Goal: Book appointment/travel/reservation

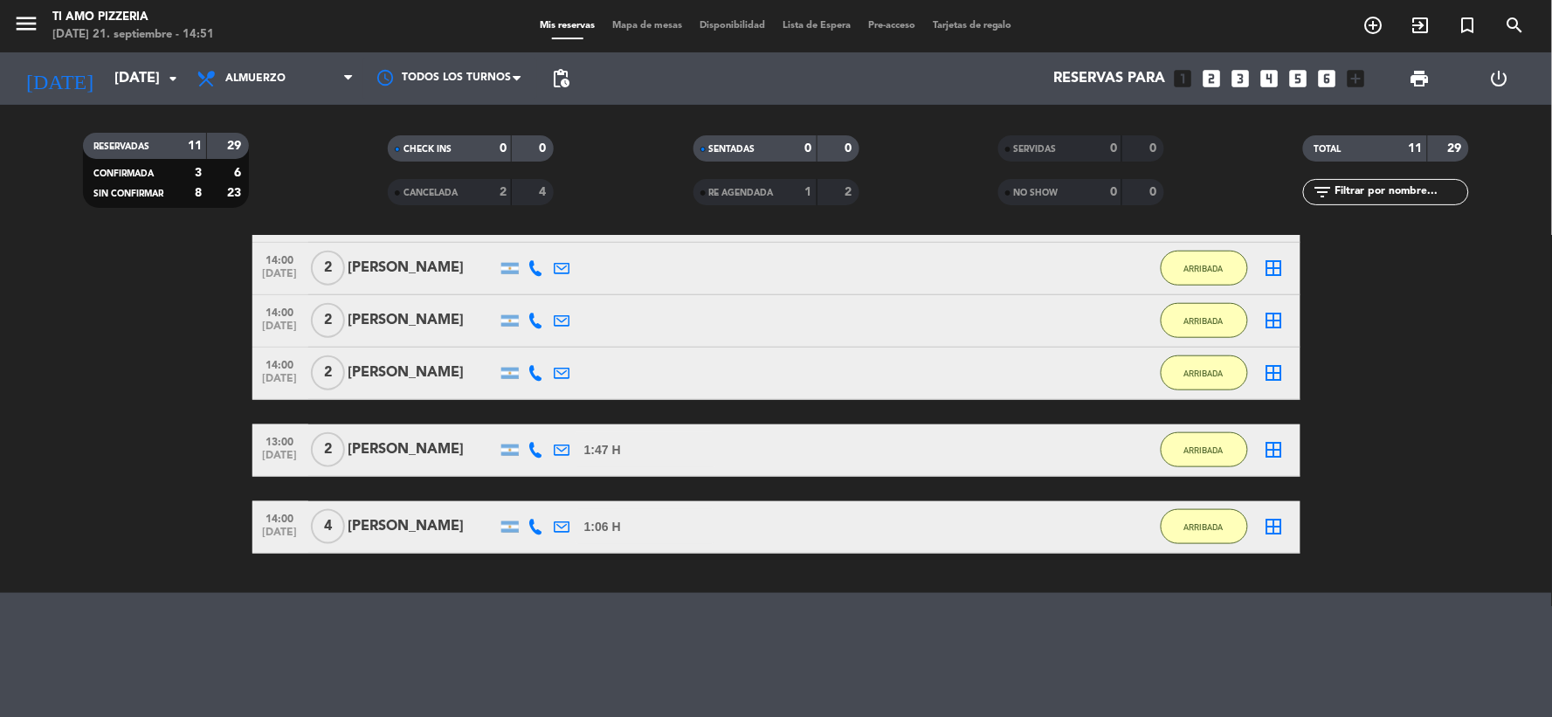
scroll to position [129, 0]
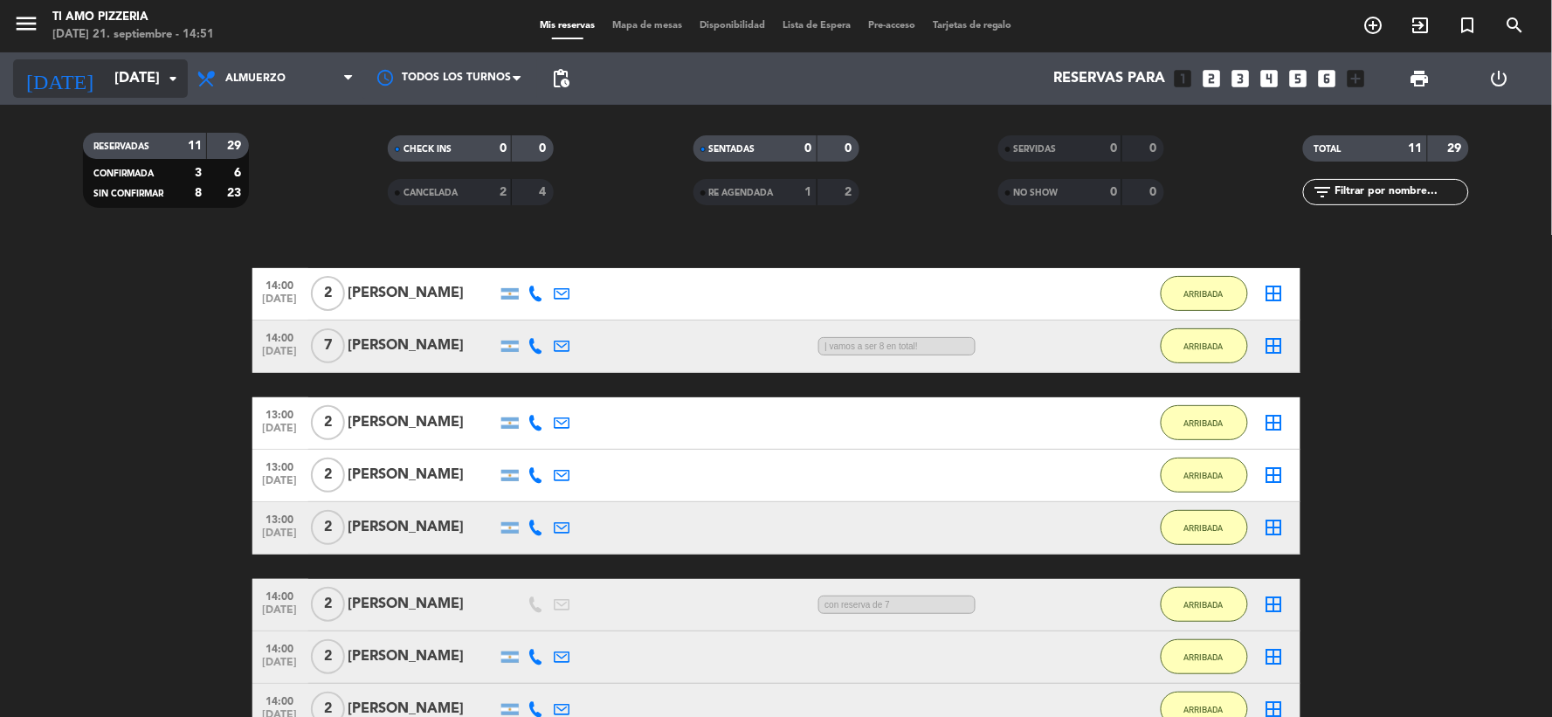
click at [153, 71] on input "[DATE]" at bounding box center [198, 79] width 185 height 34
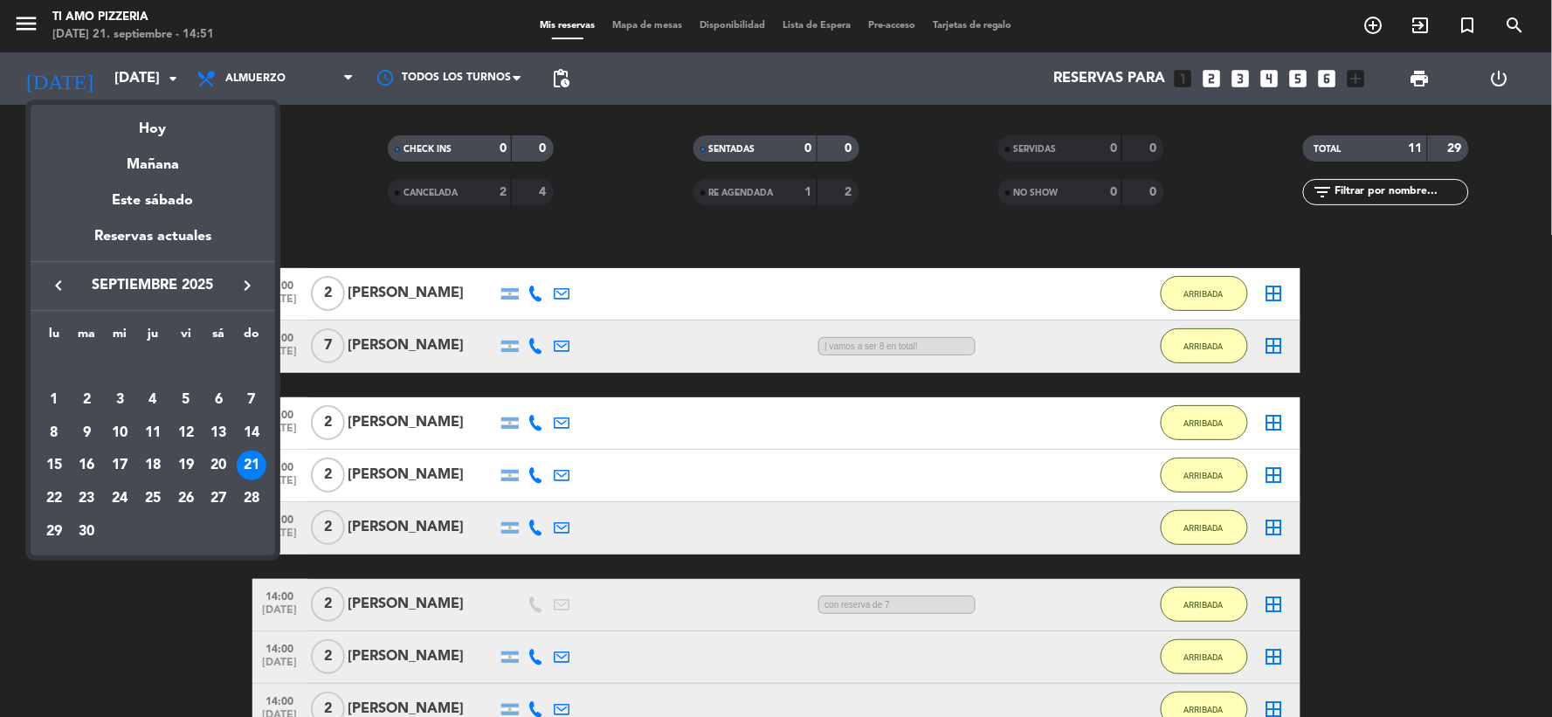
click at [295, 83] on div at bounding box center [776, 358] width 1552 height 717
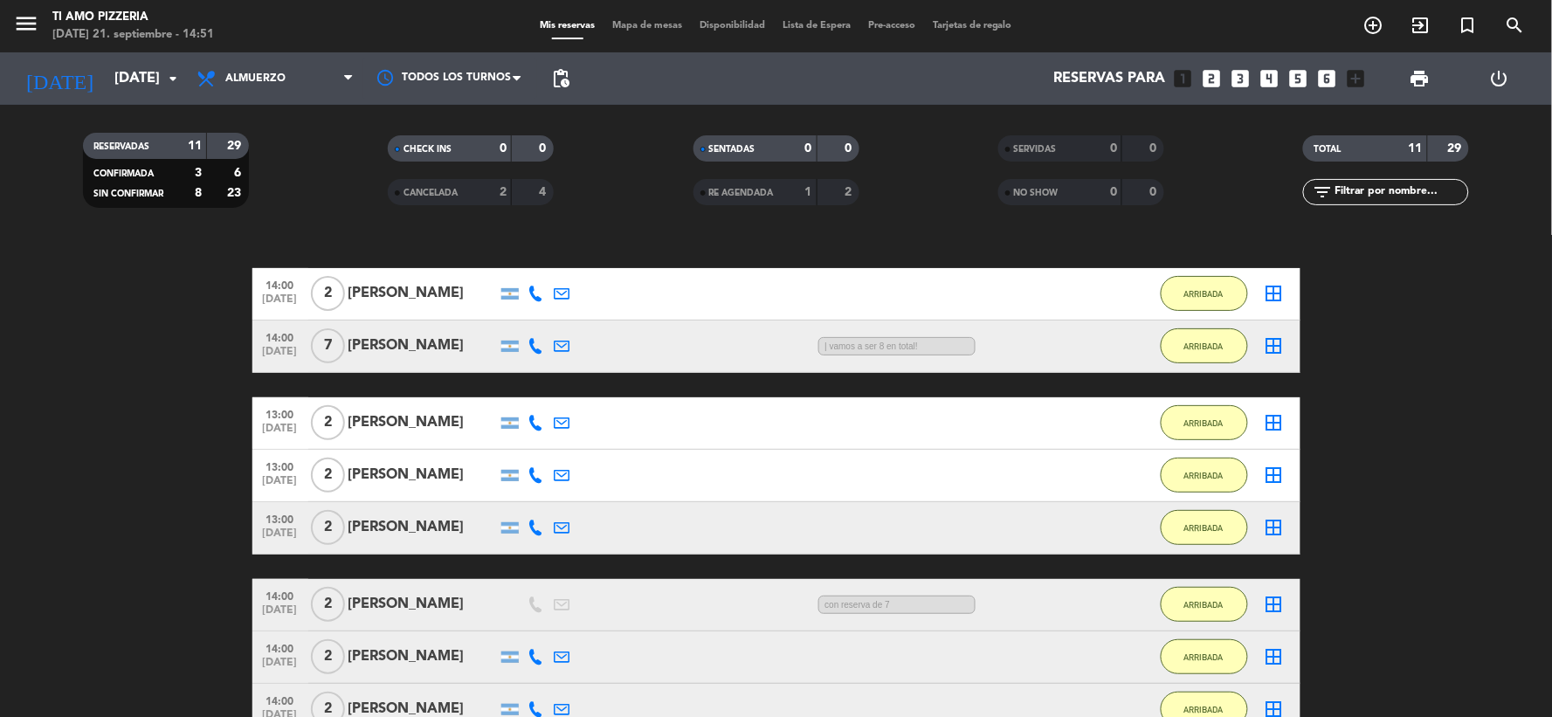
click at [295, 83] on span "Almuerzo" at bounding box center [275, 78] width 175 height 38
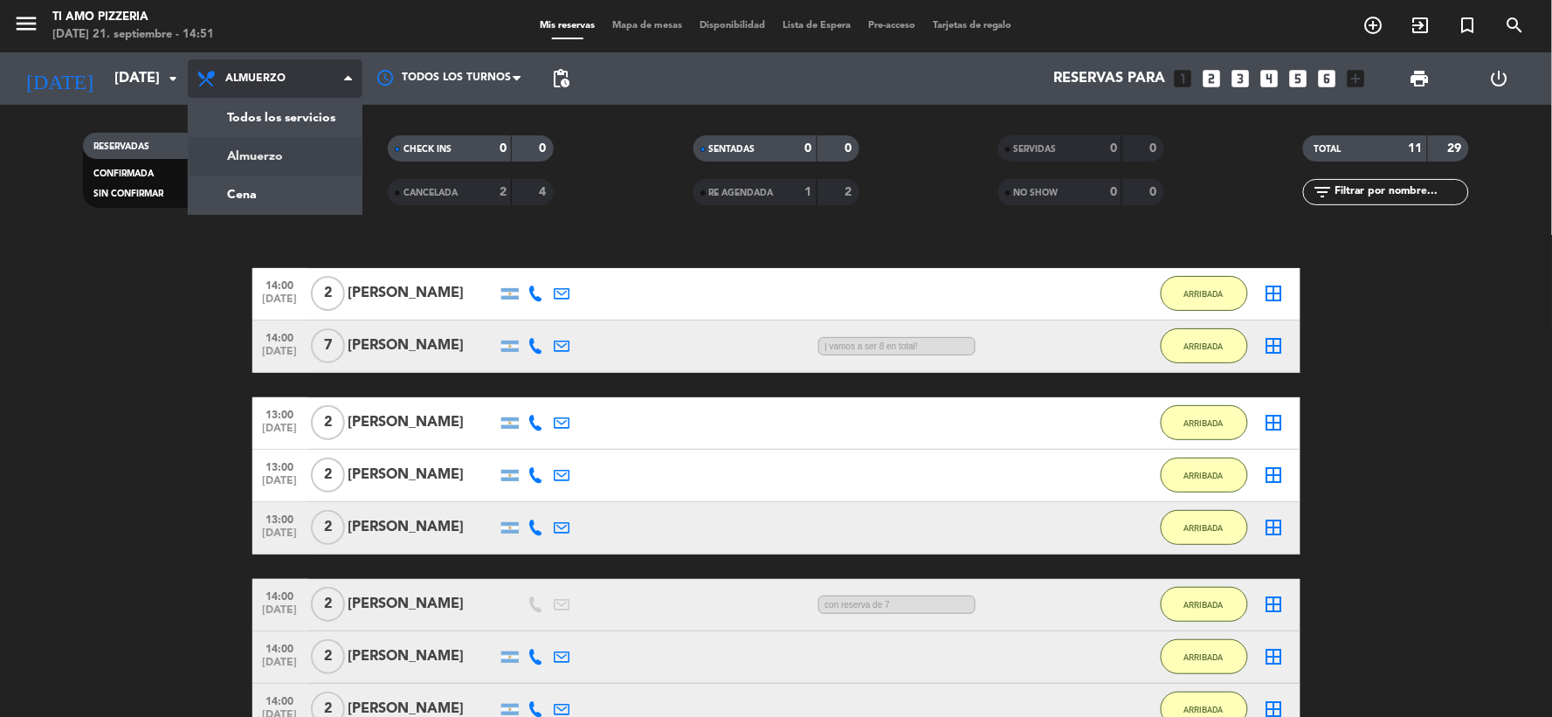
click at [304, 197] on div "menu TI AMO PIZZERIA [DATE] 21. septiembre - 14:51 Mis reservas Mapa de mesas D…" at bounding box center [776, 118] width 1552 height 236
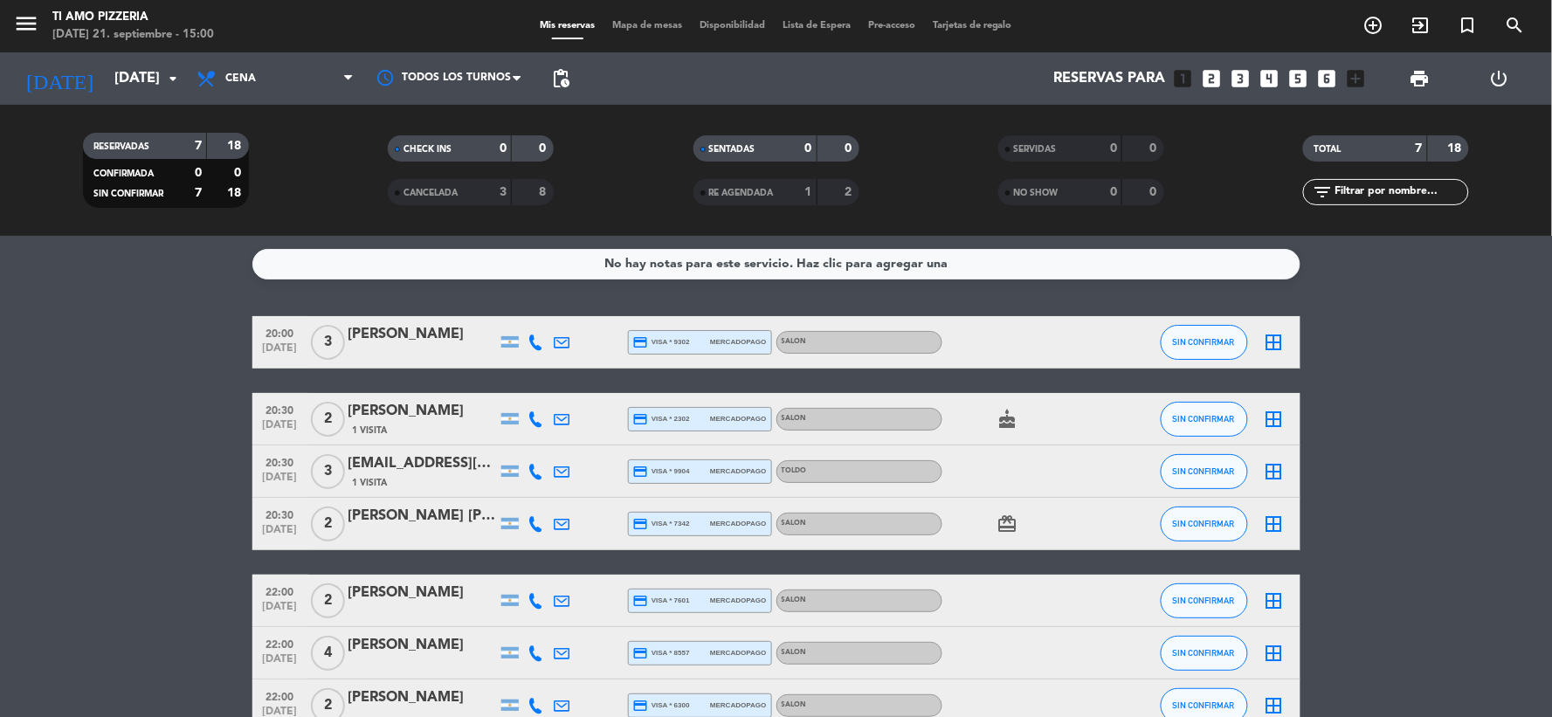
scroll to position [97, 0]
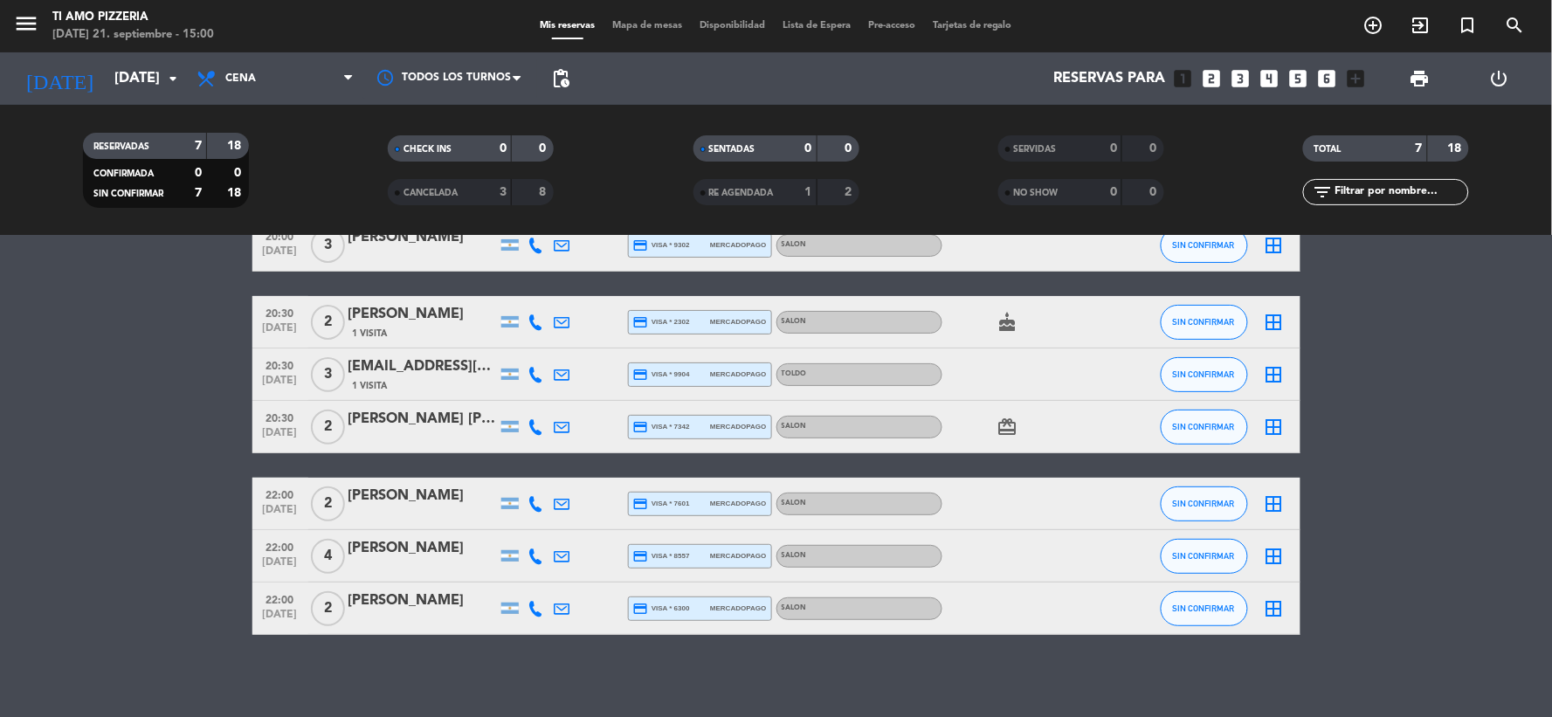
click at [1004, 418] on icon "card_giftcard" at bounding box center [1007, 427] width 21 height 21
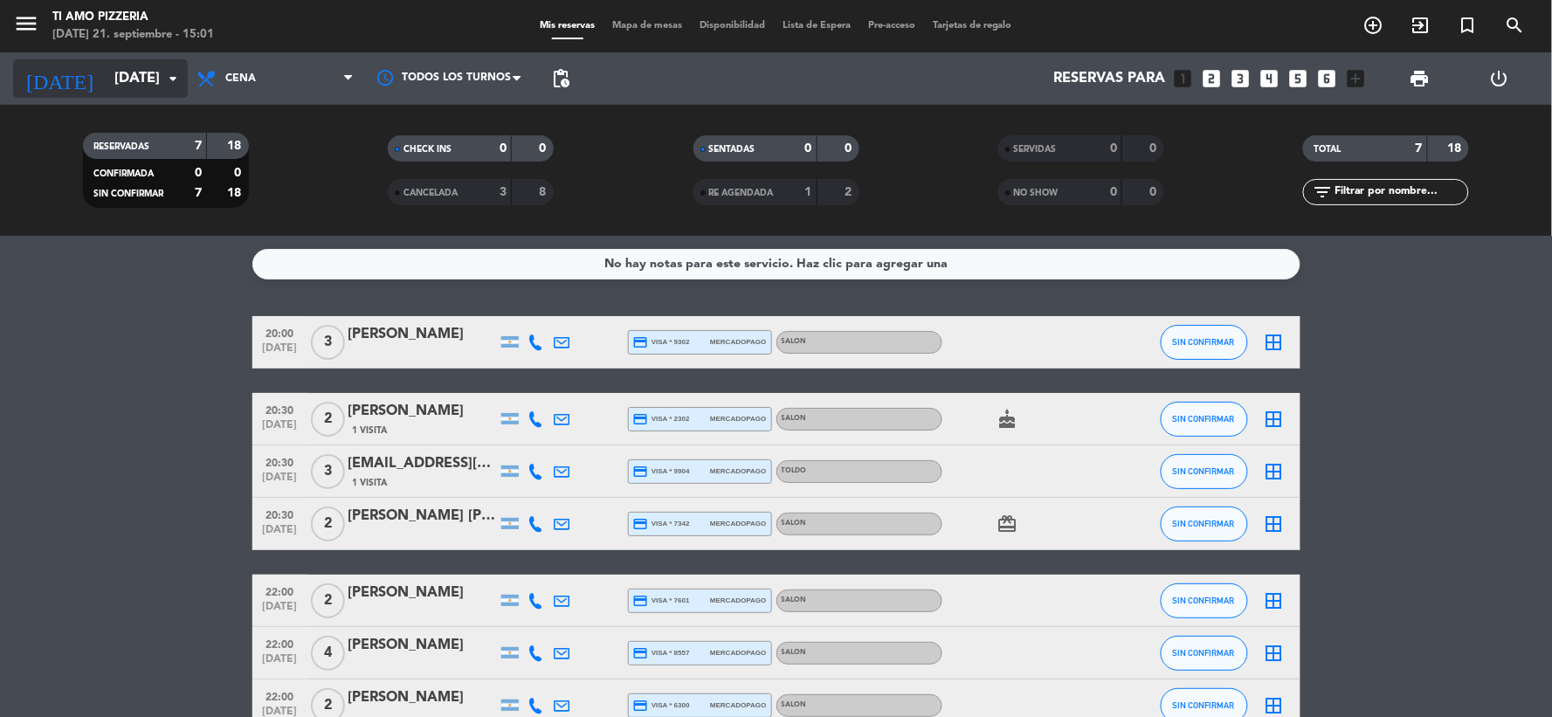
click at [129, 79] on input "[DATE]" at bounding box center [198, 79] width 185 height 34
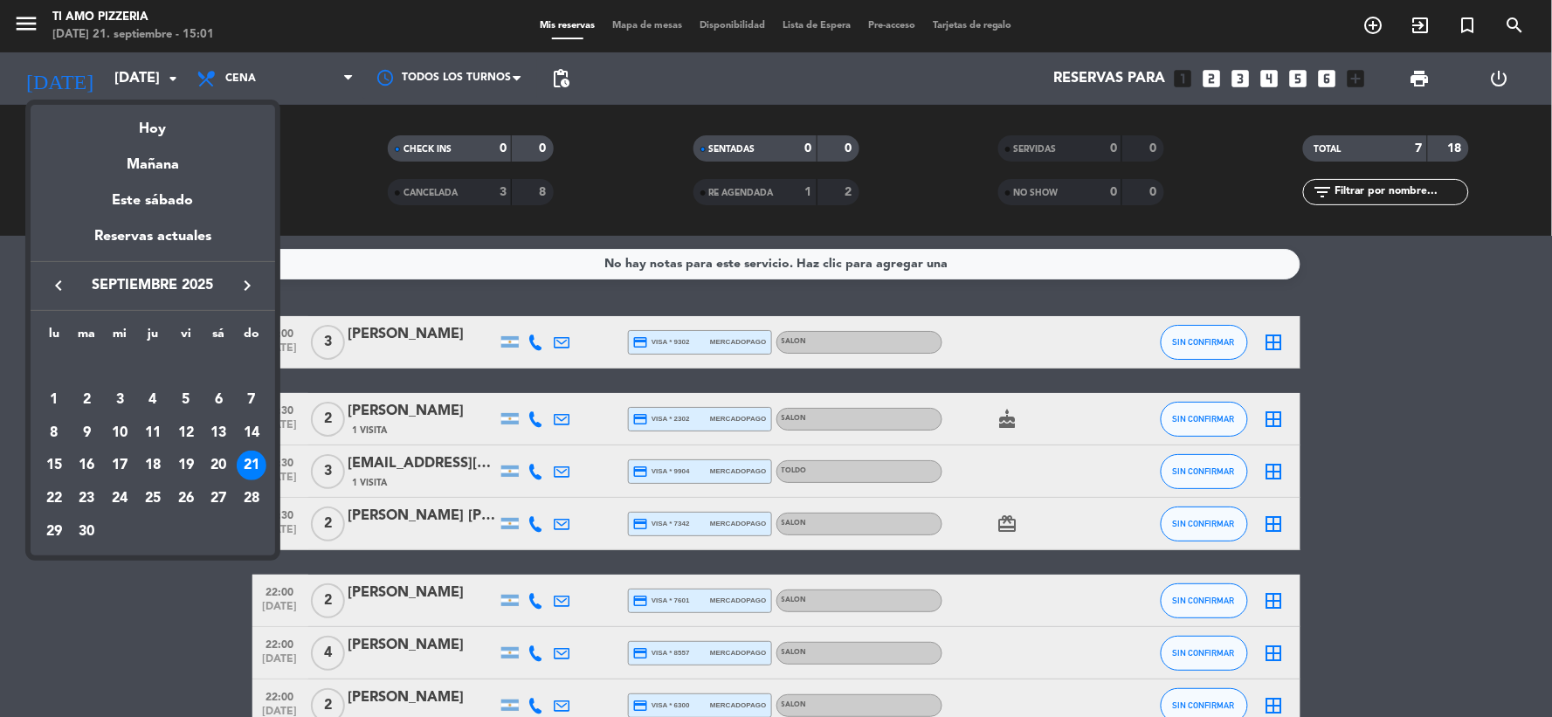
click at [116, 490] on div "24" at bounding box center [120, 499] width 30 height 30
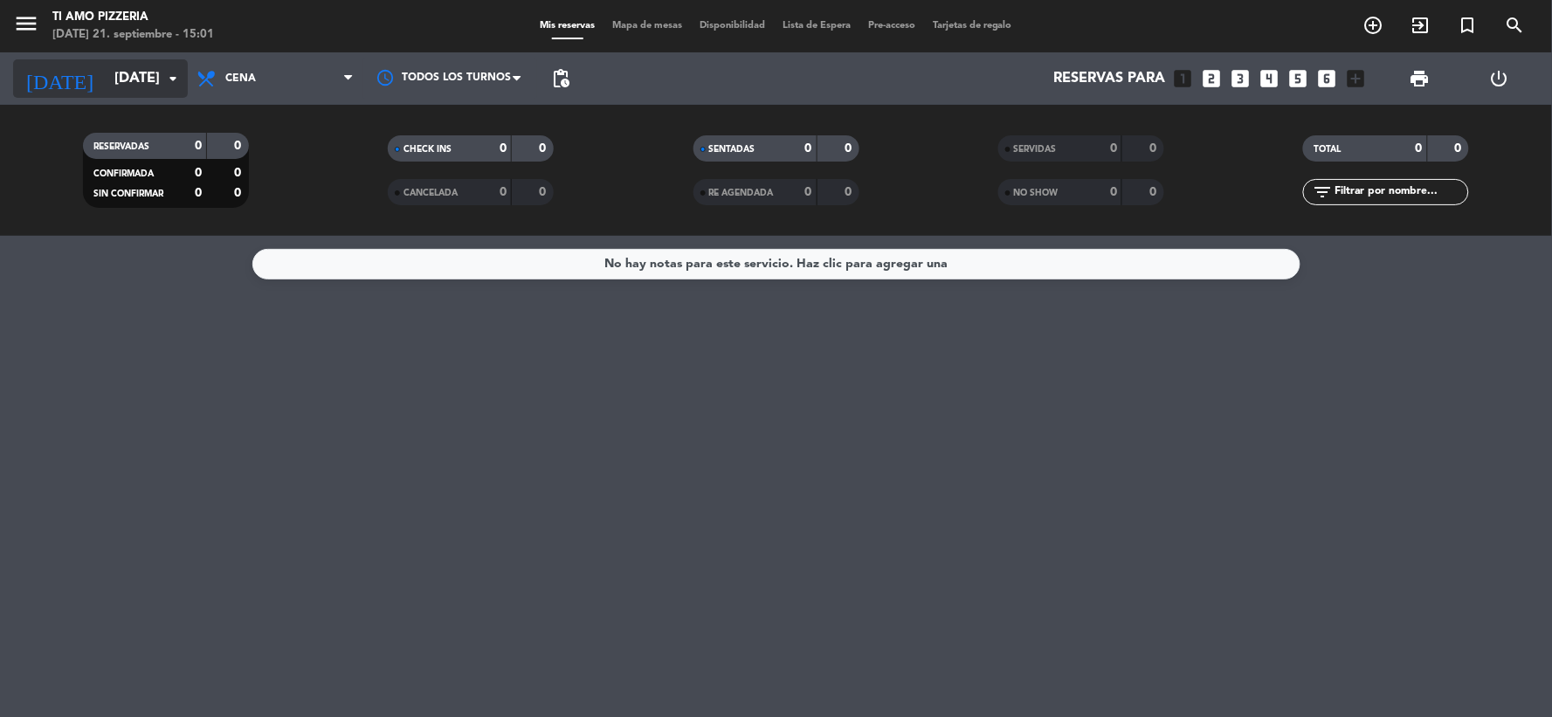
click at [162, 82] on icon "arrow_drop_down" at bounding box center [172, 78] width 21 height 21
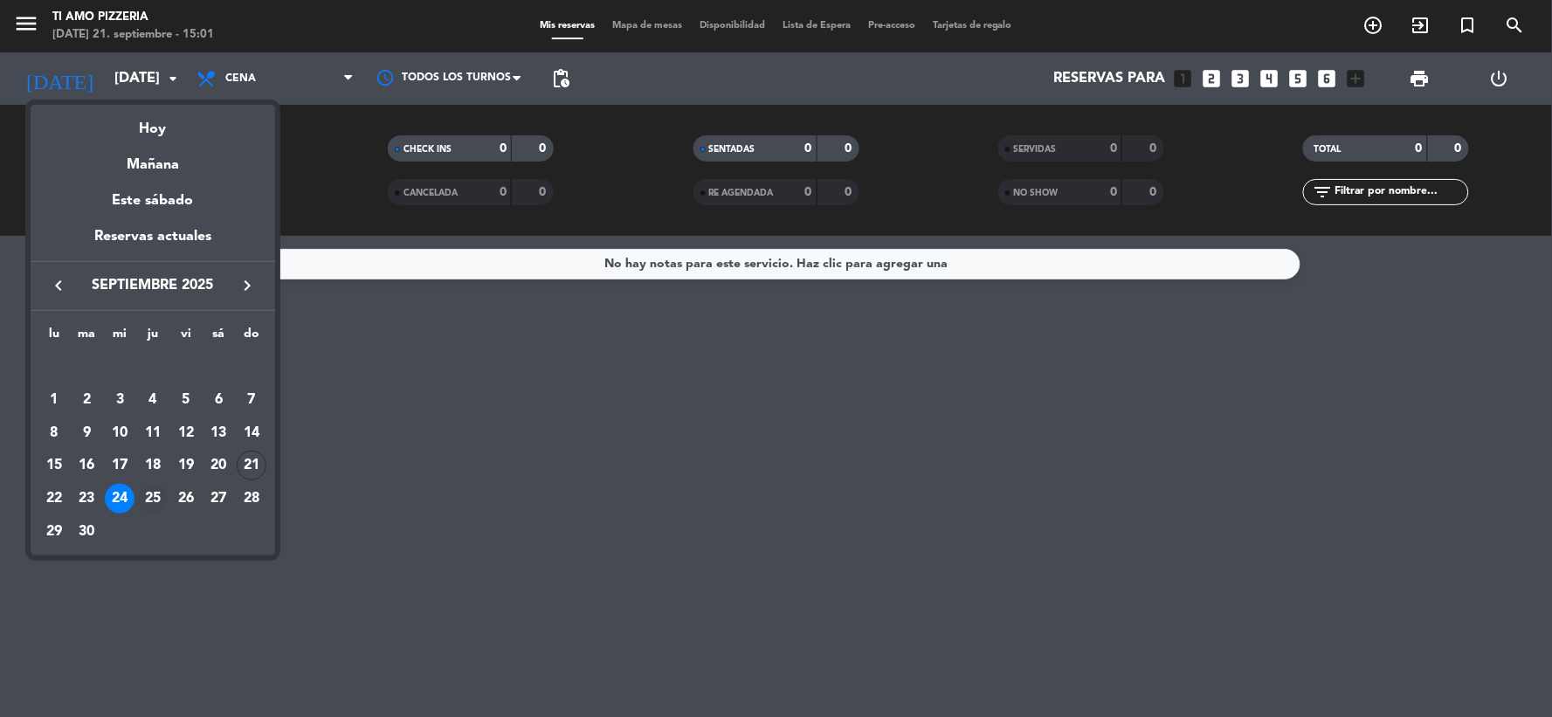
click at [148, 503] on div "25" at bounding box center [153, 499] width 30 height 30
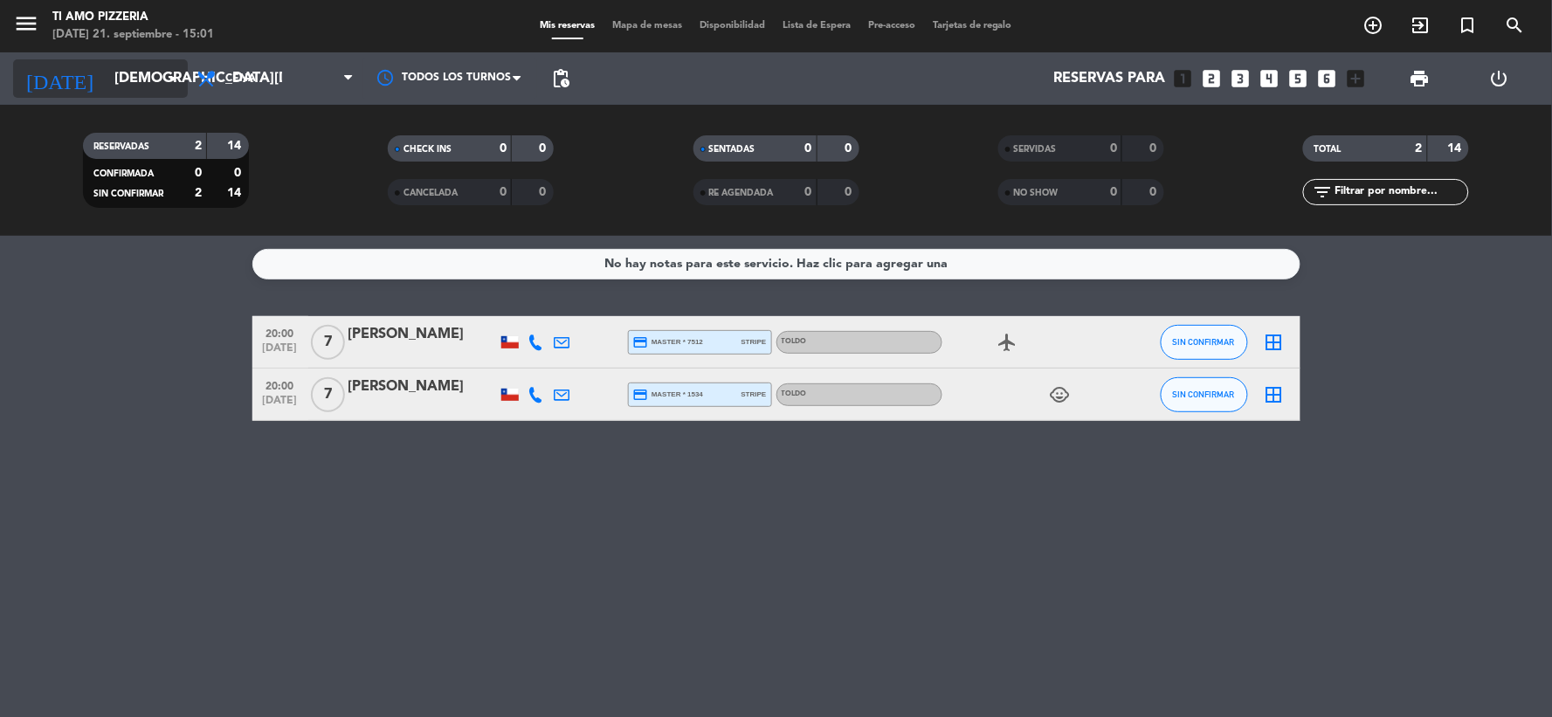
click at [128, 92] on input "[DEMOGRAPHIC_DATA][DATE]" at bounding box center [198, 79] width 185 height 34
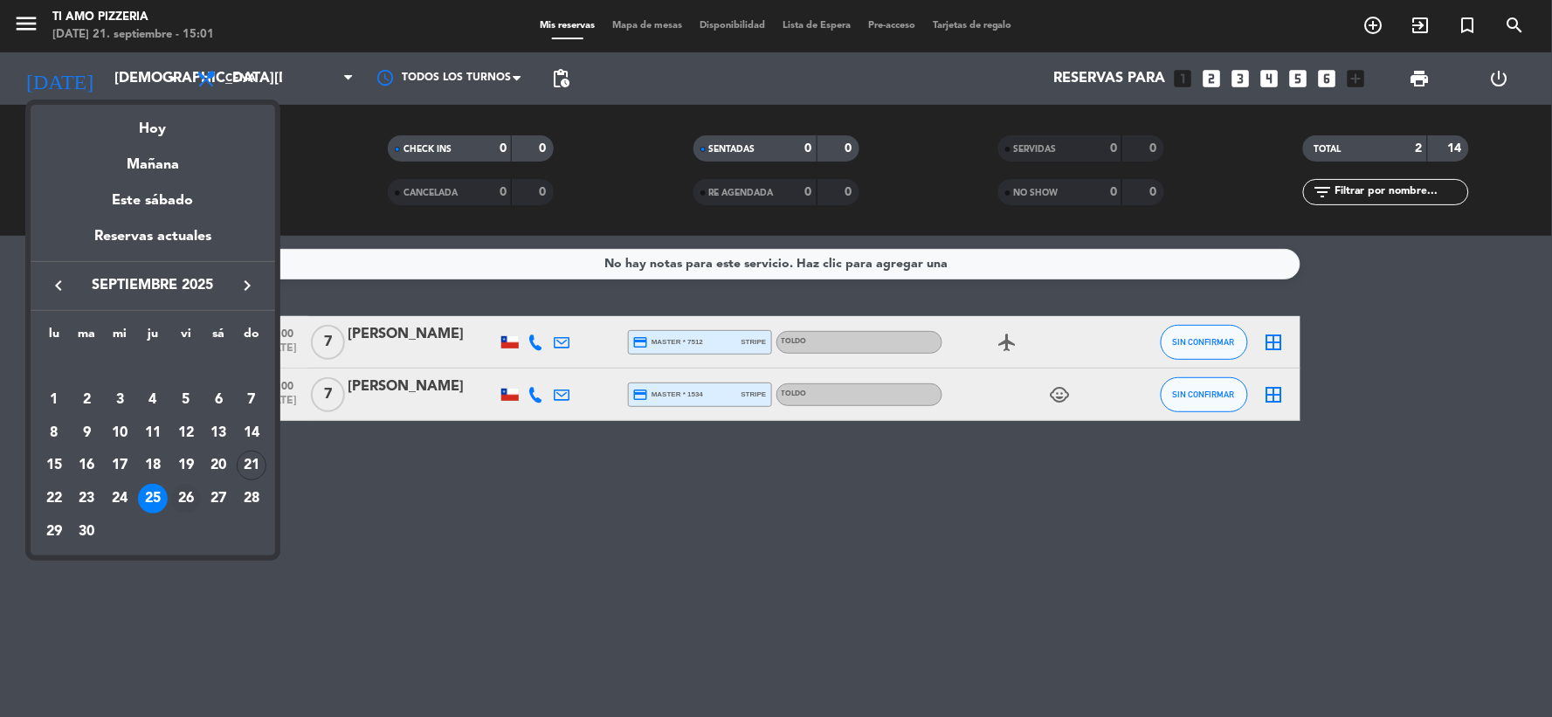
click at [185, 490] on div "26" at bounding box center [186, 499] width 30 height 30
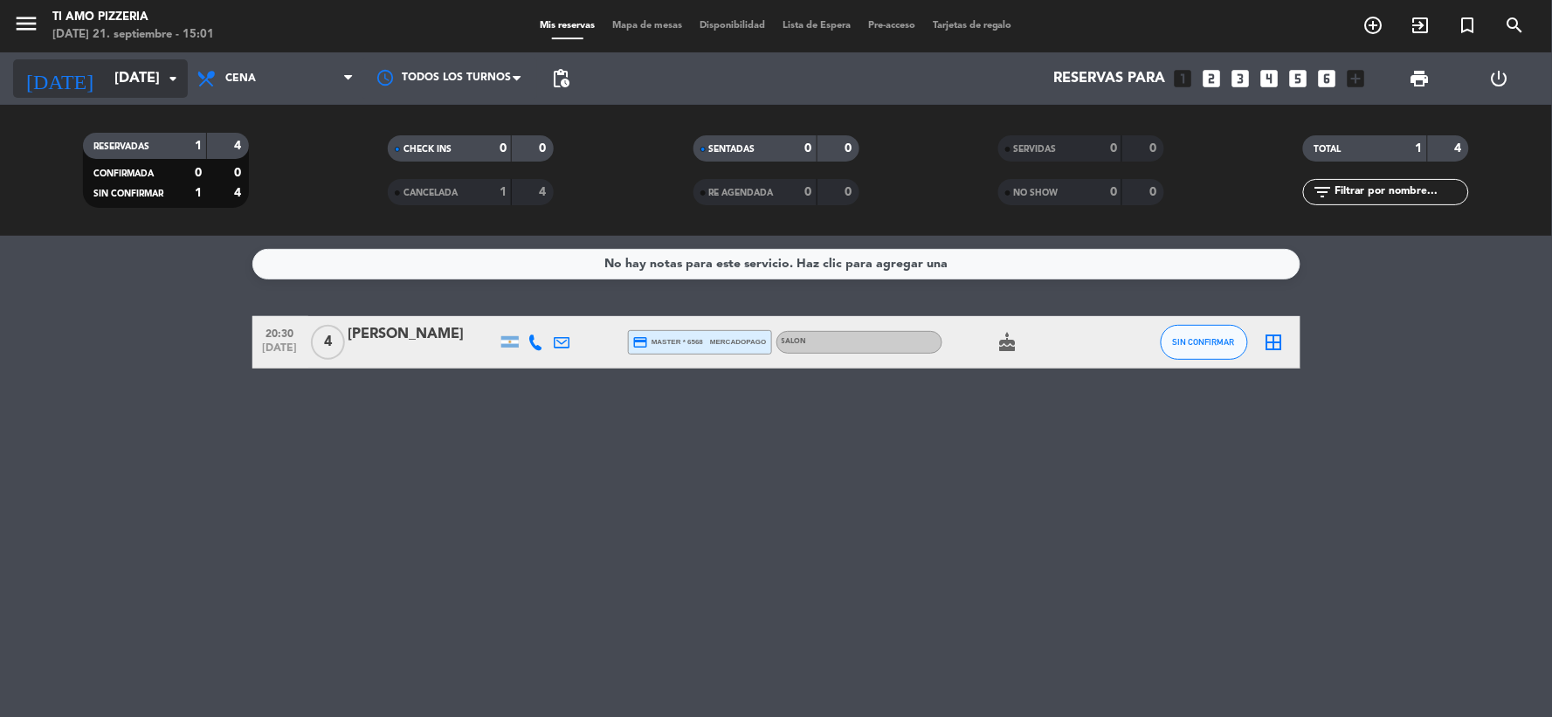
click at [124, 85] on input "[DATE]" at bounding box center [198, 79] width 185 height 34
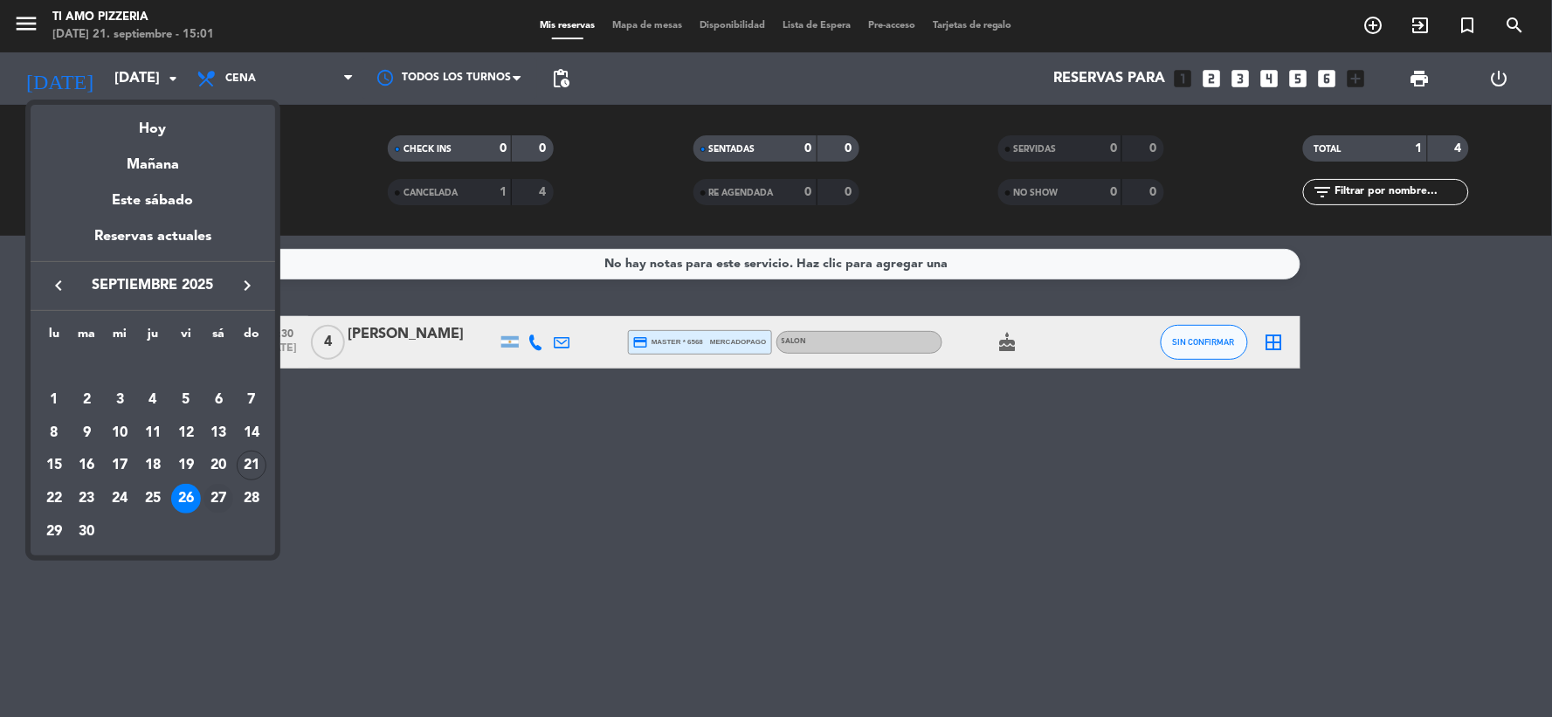
click at [222, 495] on div "27" at bounding box center [219, 499] width 30 height 30
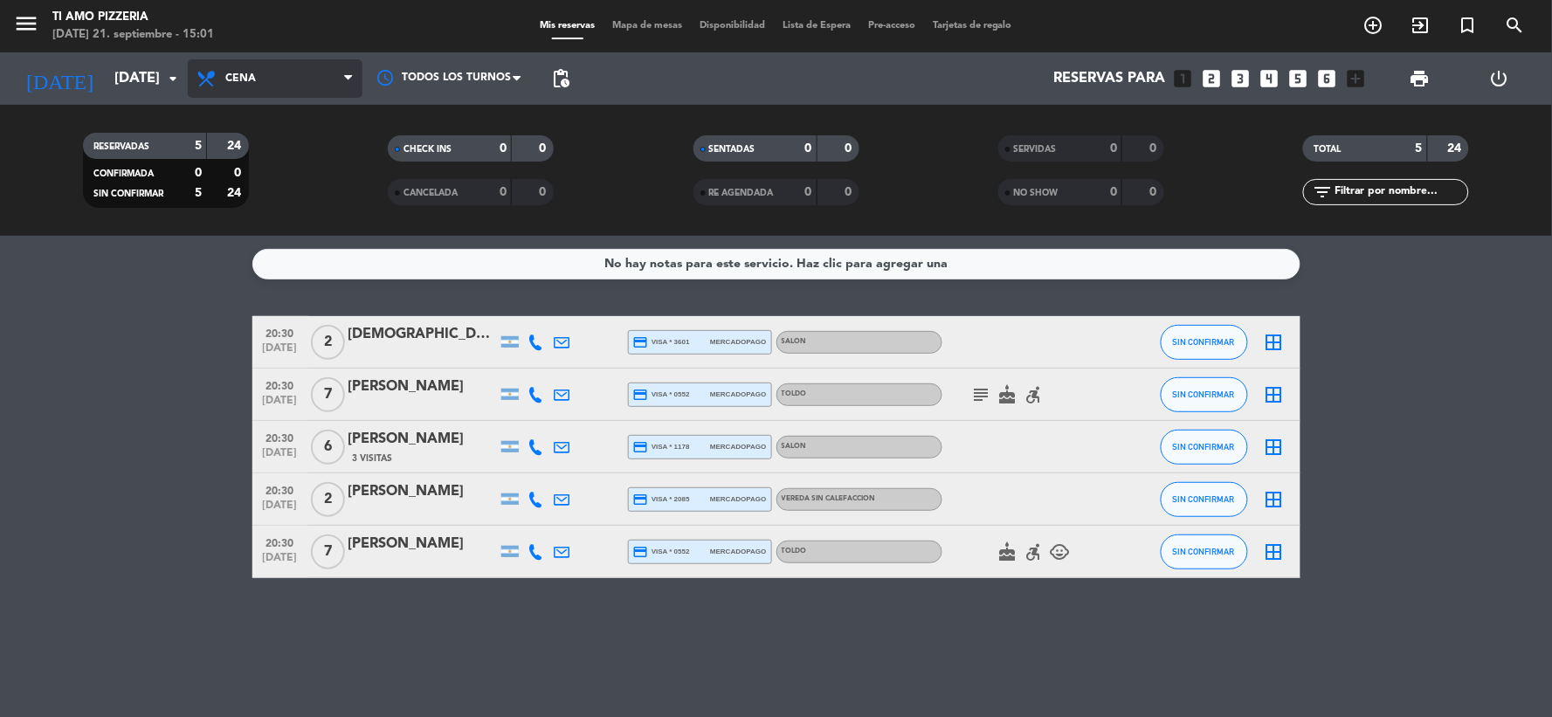
click at [225, 76] on span "Cena" at bounding box center [240, 78] width 31 height 12
click at [249, 89] on span "Cena" at bounding box center [275, 78] width 175 height 38
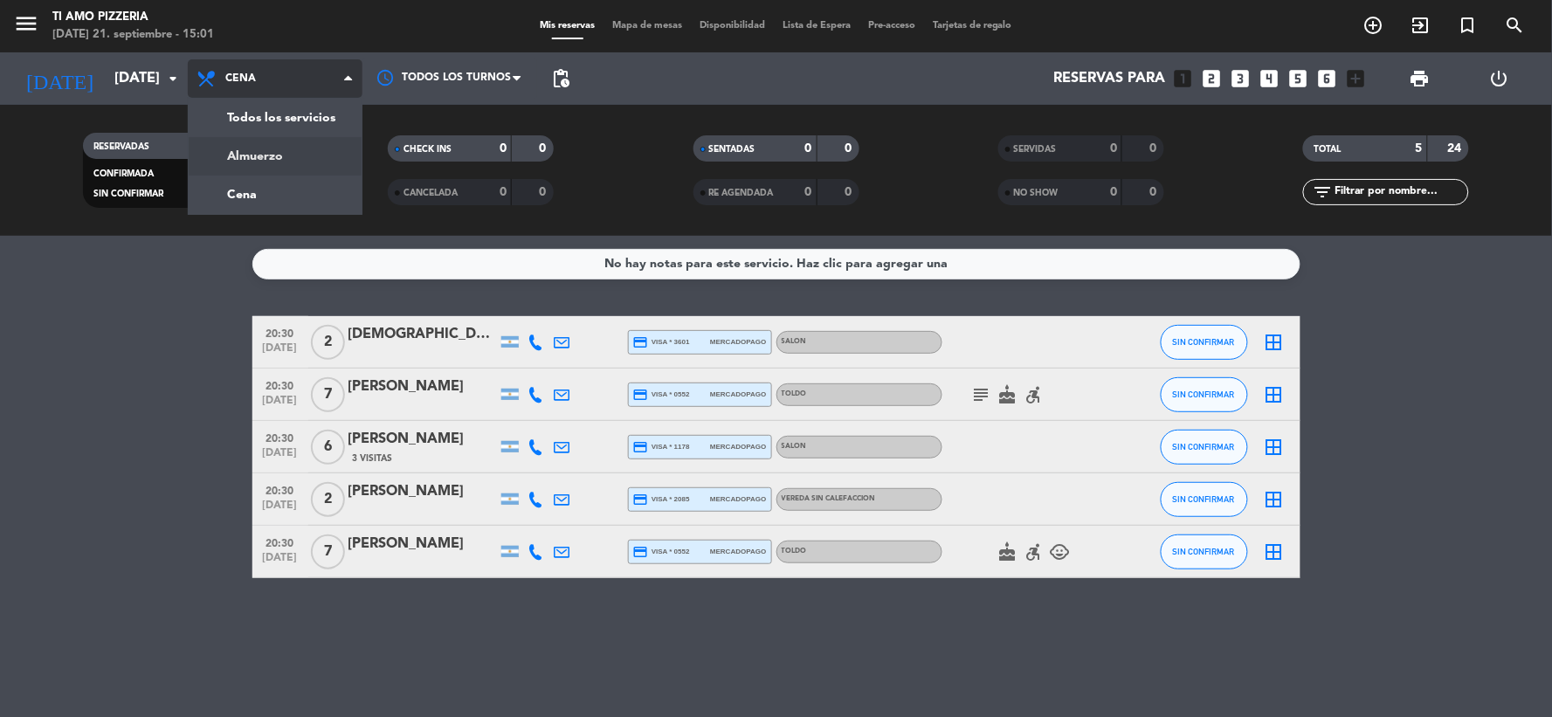
click at [245, 140] on div "menu TI AMO PIZZERIA [DATE] 21. septiembre - 15:01 Mis reservas Mapa de mesas D…" at bounding box center [776, 118] width 1552 height 236
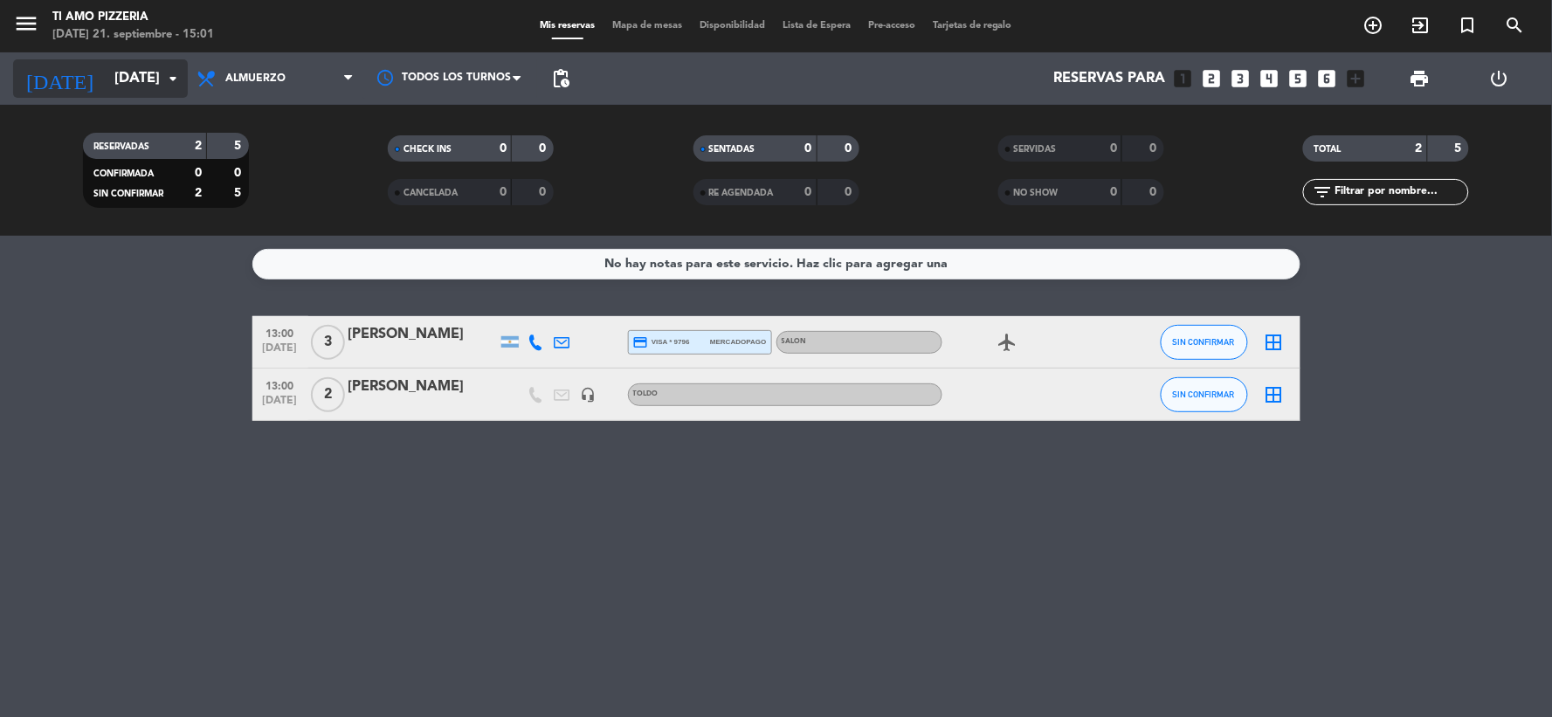
click at [176, 79] on icon "arrow_drop_down" at bounding box center [172, 78] width 21 height 21
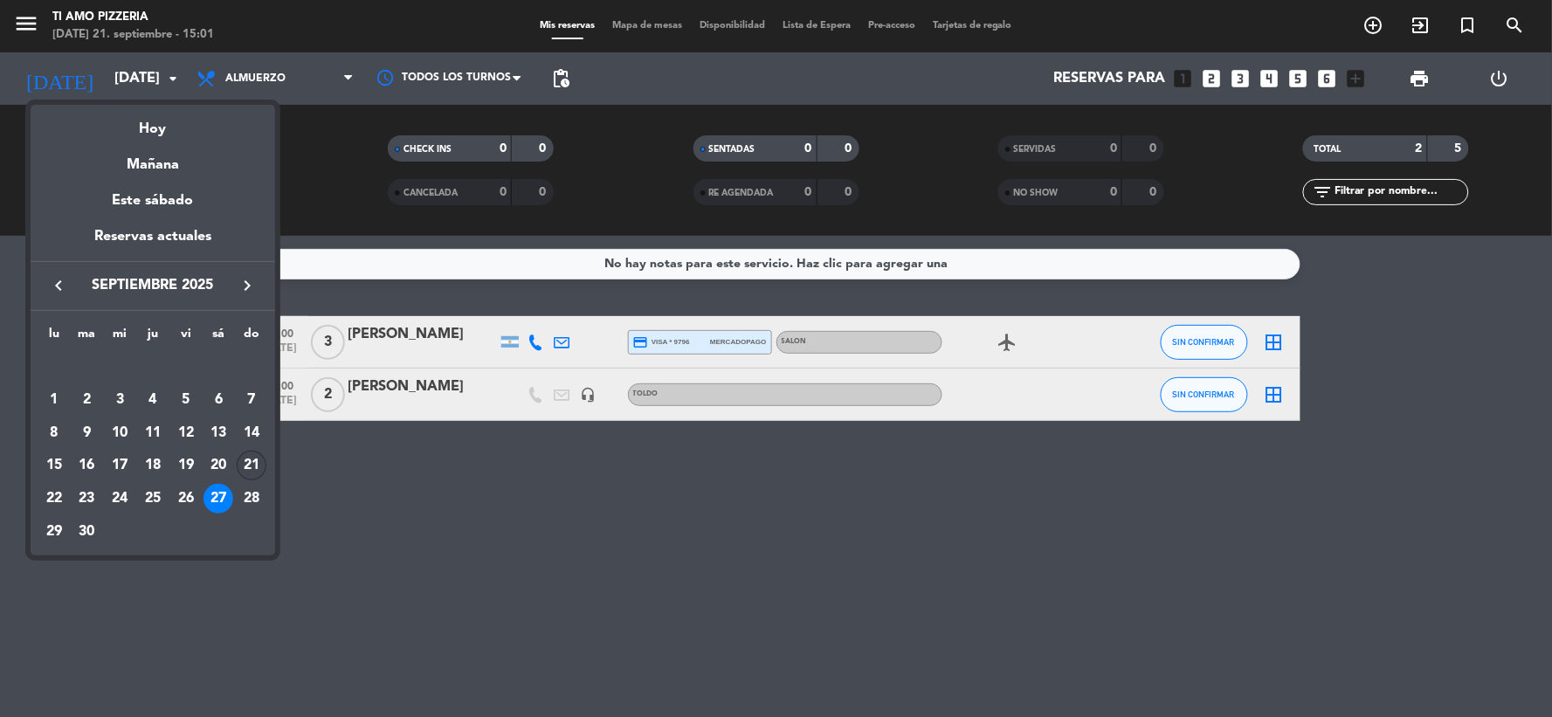
click at [253, 458] on div "21" at bounding box center [252, 466] width 30 height 30
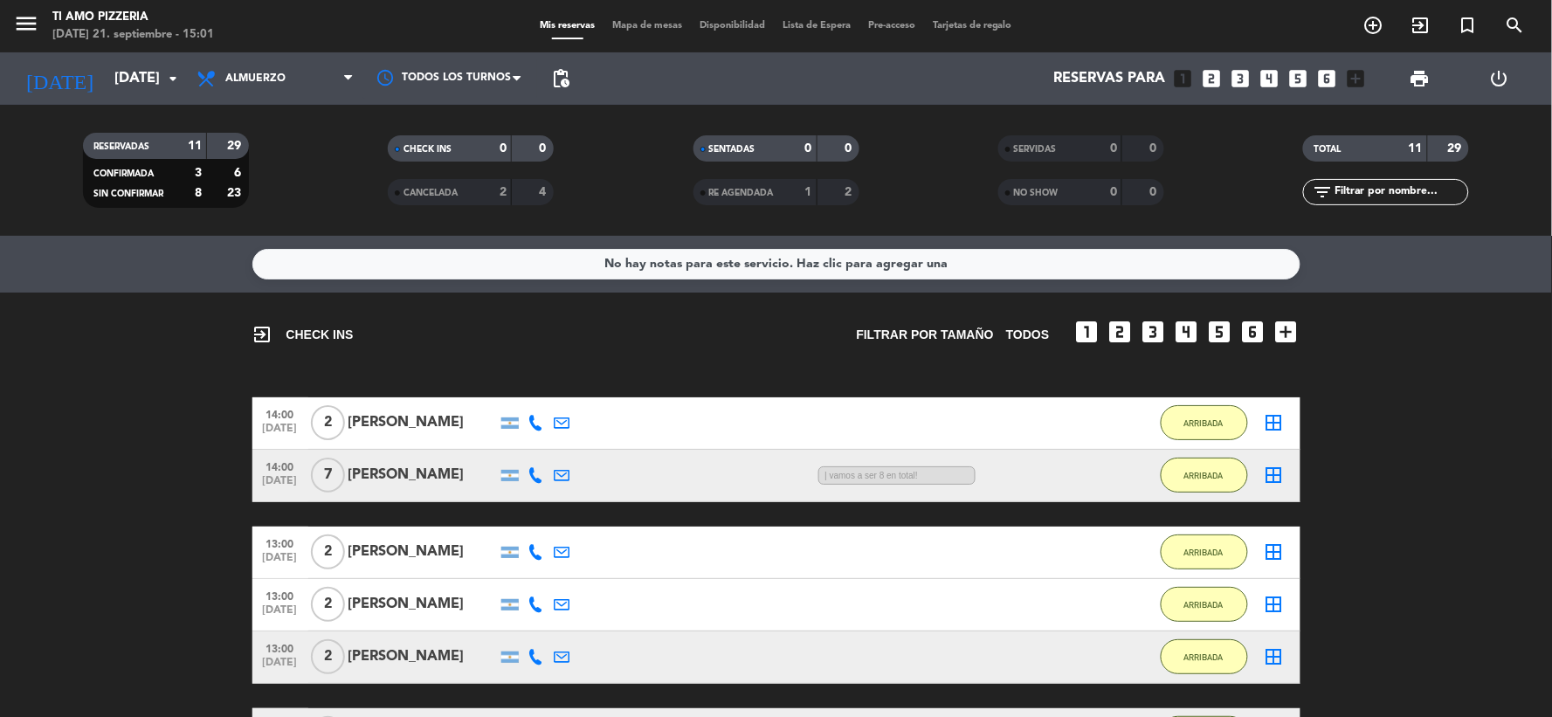
click at [325, 87] on span "Almuerzo" at bounding box center [275, 78] width 175 height 38
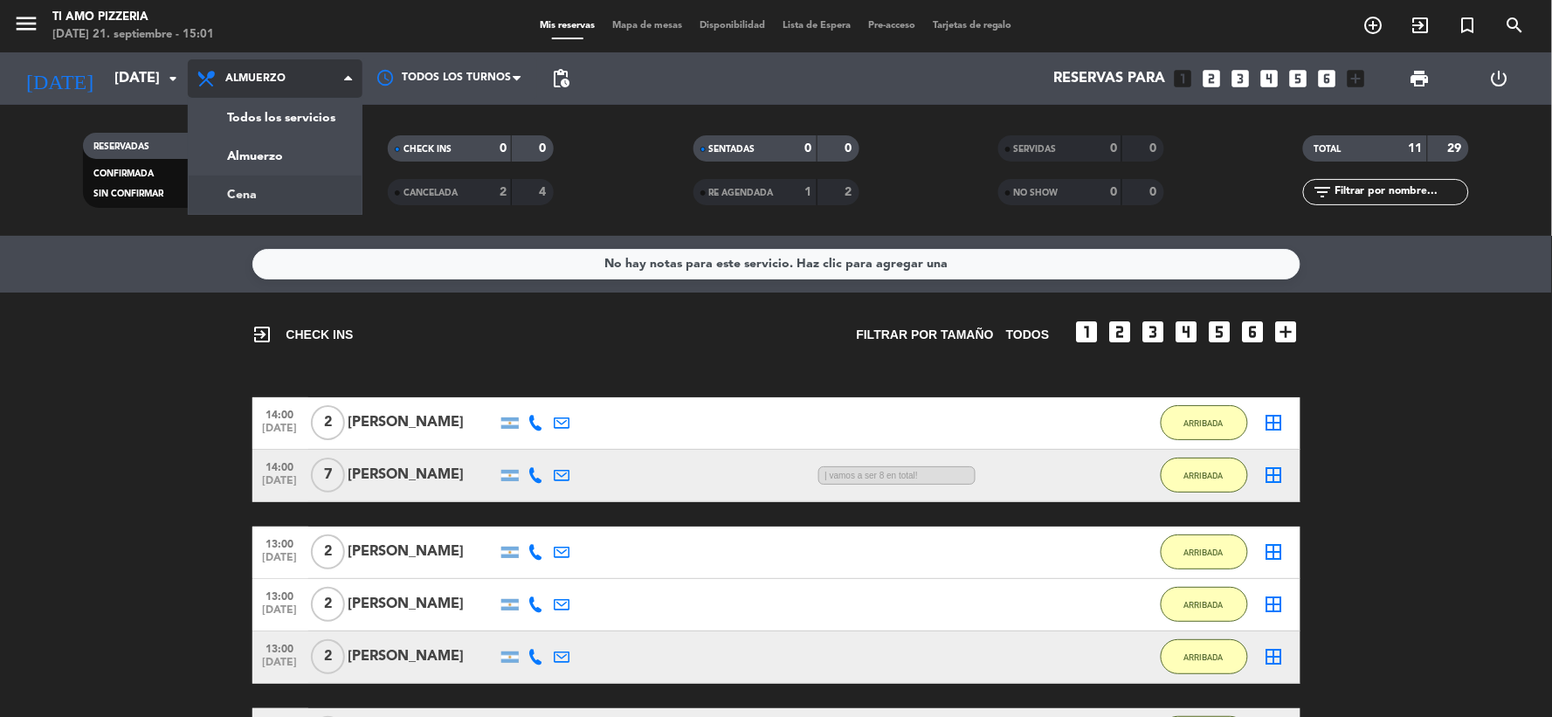
click at [292, 183] on div "menu TI AMO PIZZERIA [DATE] 21. septiembre - 15:01 Mis reservas Mapa de mesas D…" at bounding box center [776, 118] width 1552 height 236
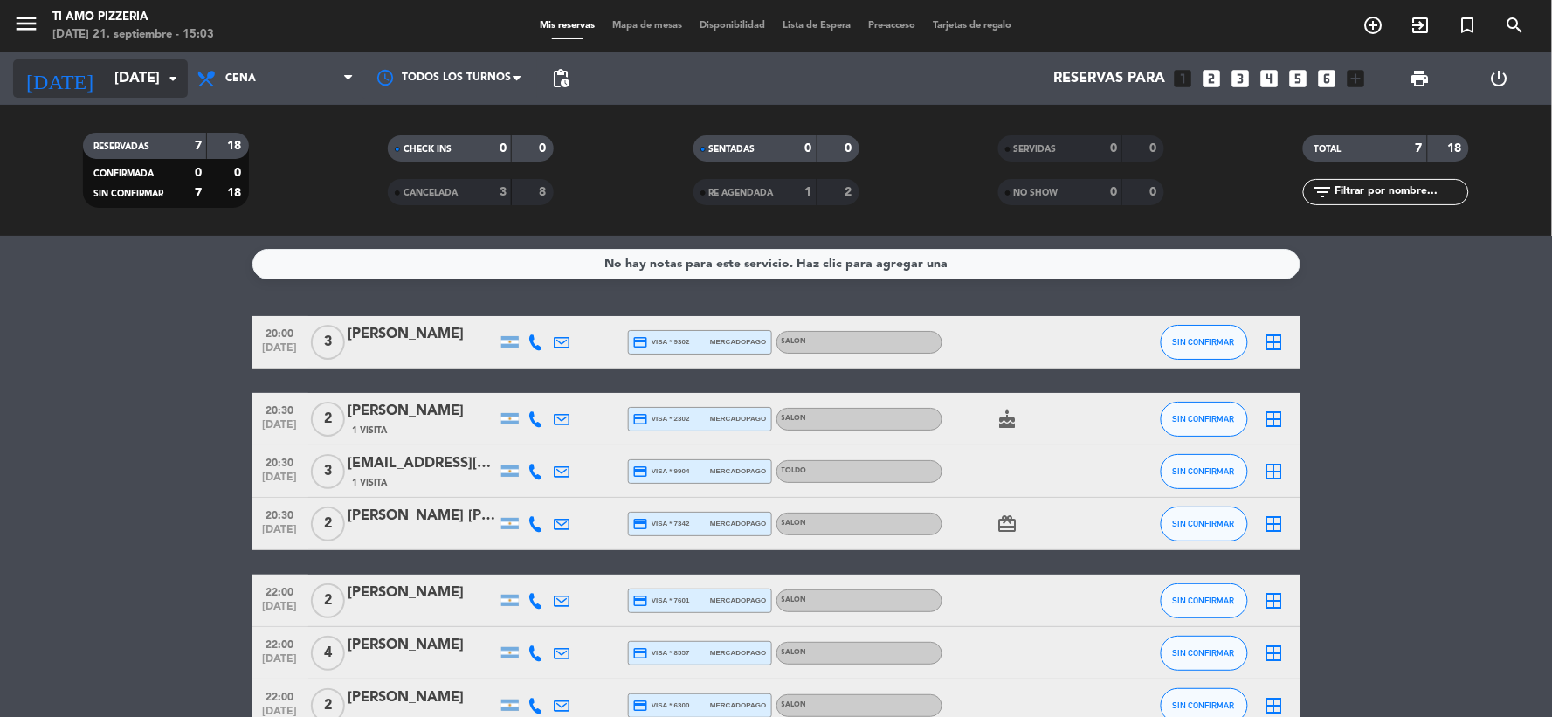
click at [131, 86] on input "[DATE]" at bounding box center [198, 79] width 185 height 34
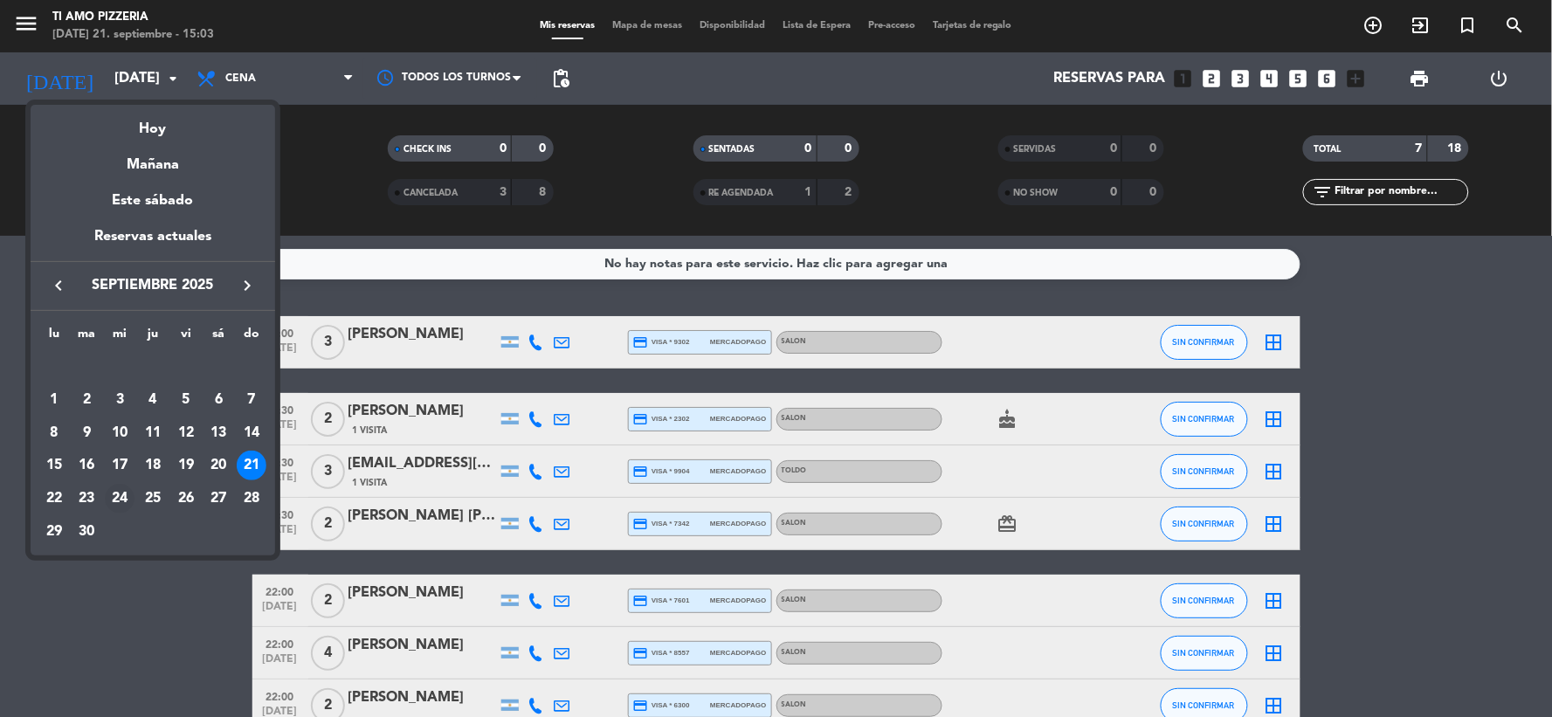
click at [121, 494] on div "24" at bounding box center [120, 499] width 30 height 30
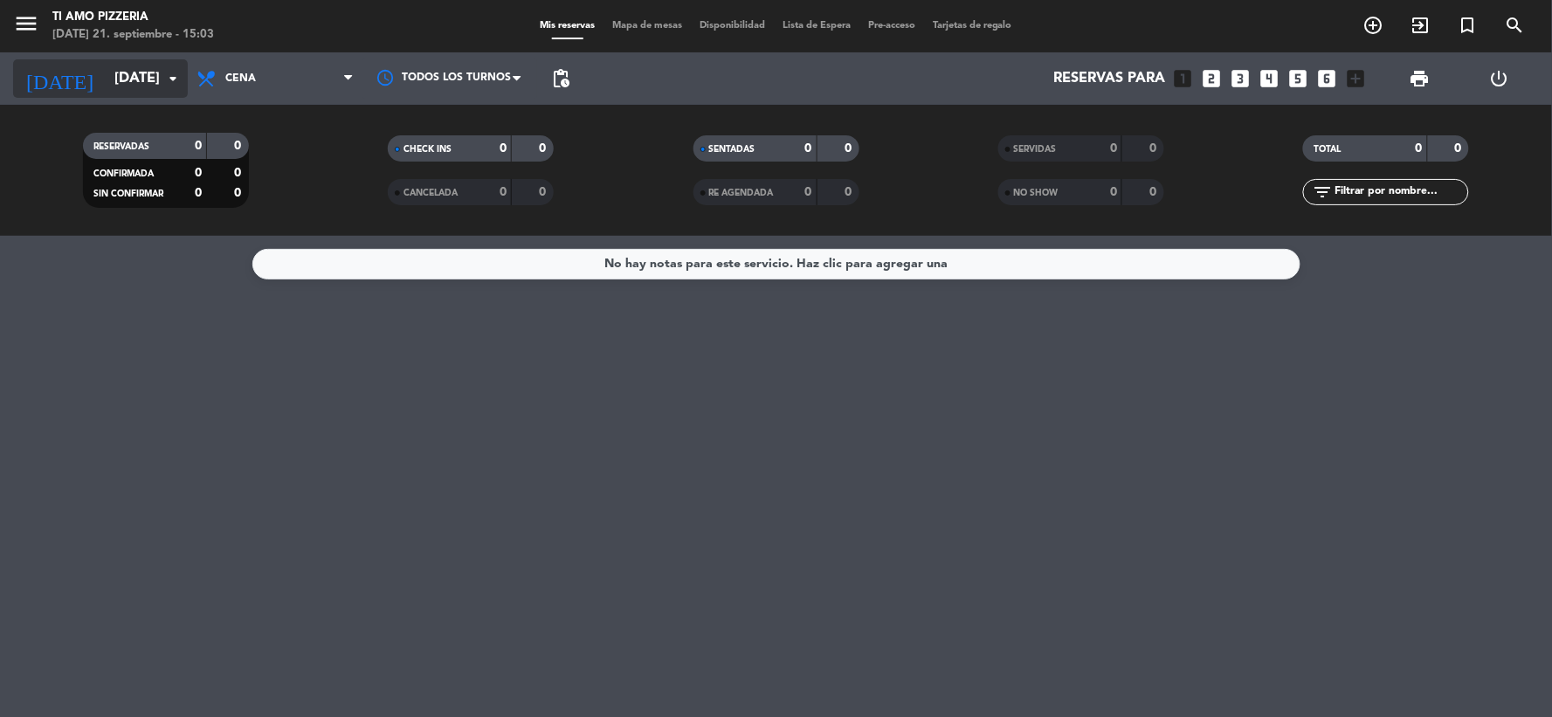
click at [107, 85] on input "[DATE]" at bounding box center [198, 79] width 185 height 34
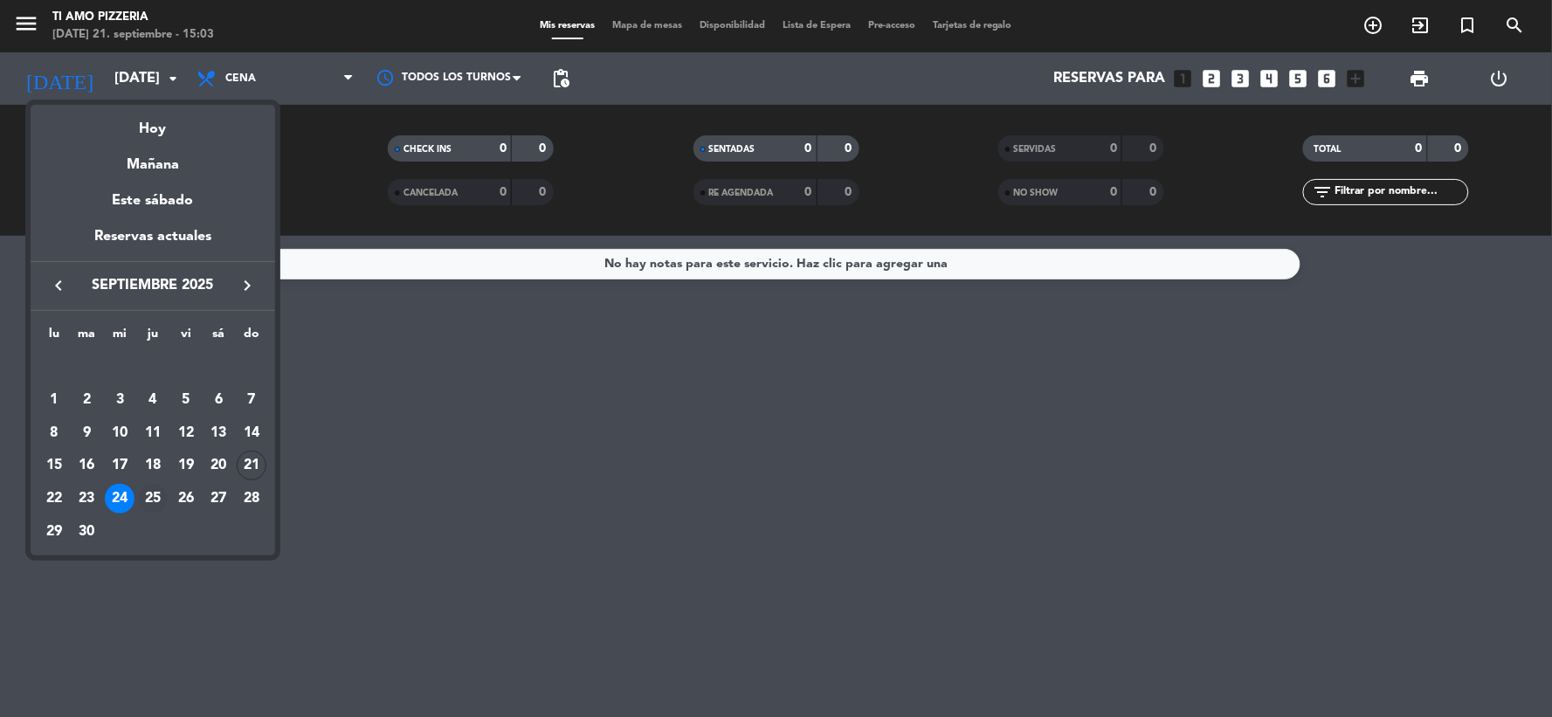
click at [155, 494] on div "25" at bounding box center [153, 499] width 30 height 30
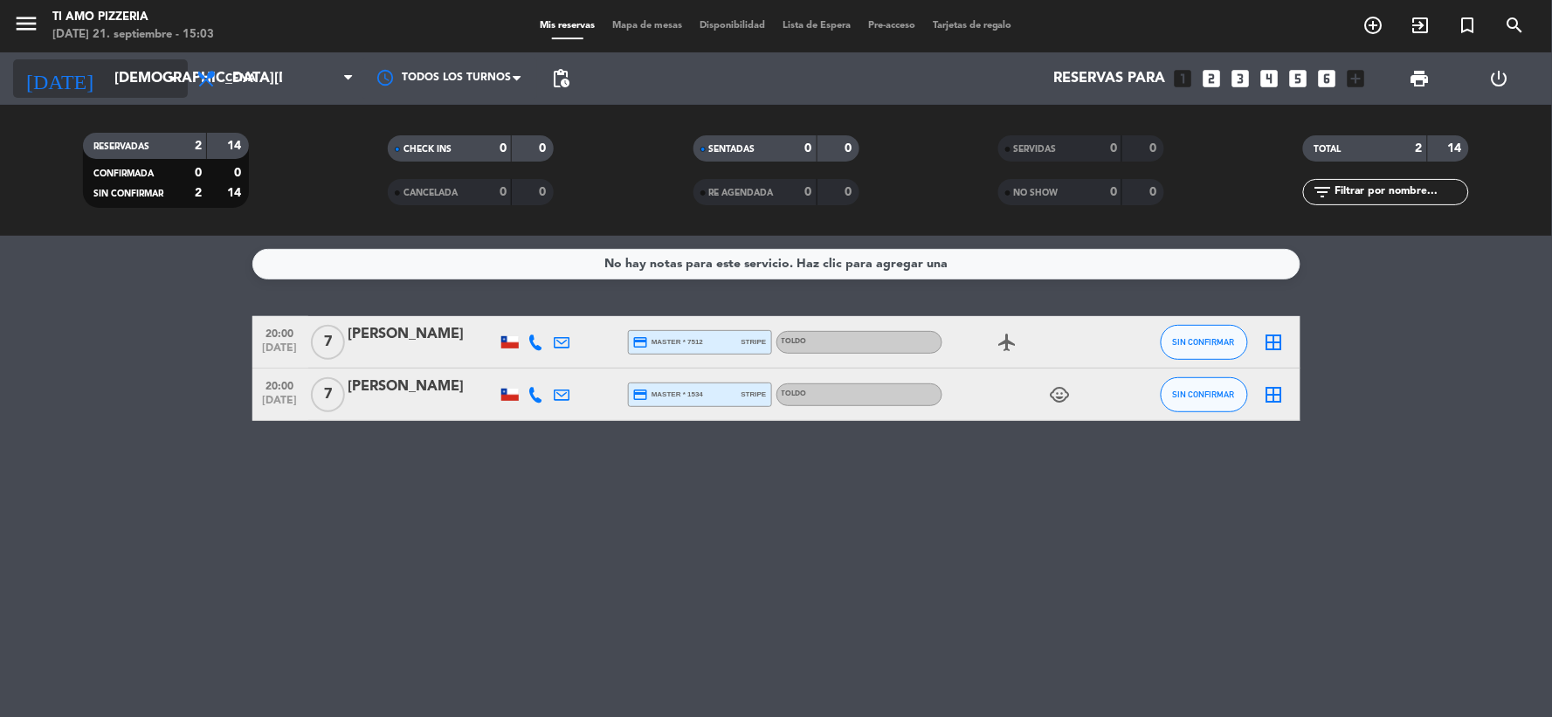
click at [146, 65] on input "[DEMOGRAPHIC_DATA][DATE]" at bounding box center [198, 79] width 185 height 34
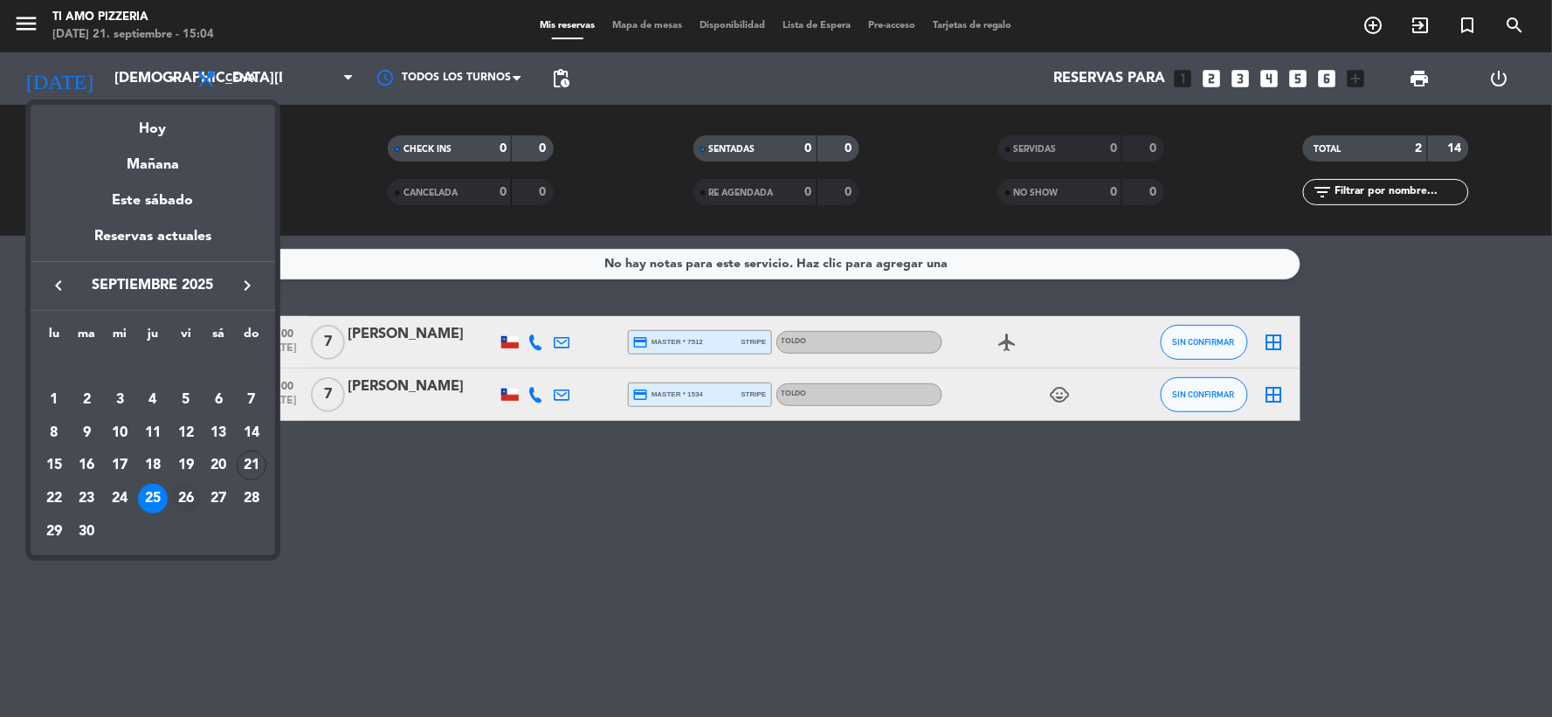
click at [188, 501] on div "26" at bounding box center [186, 499] width 30 height 30
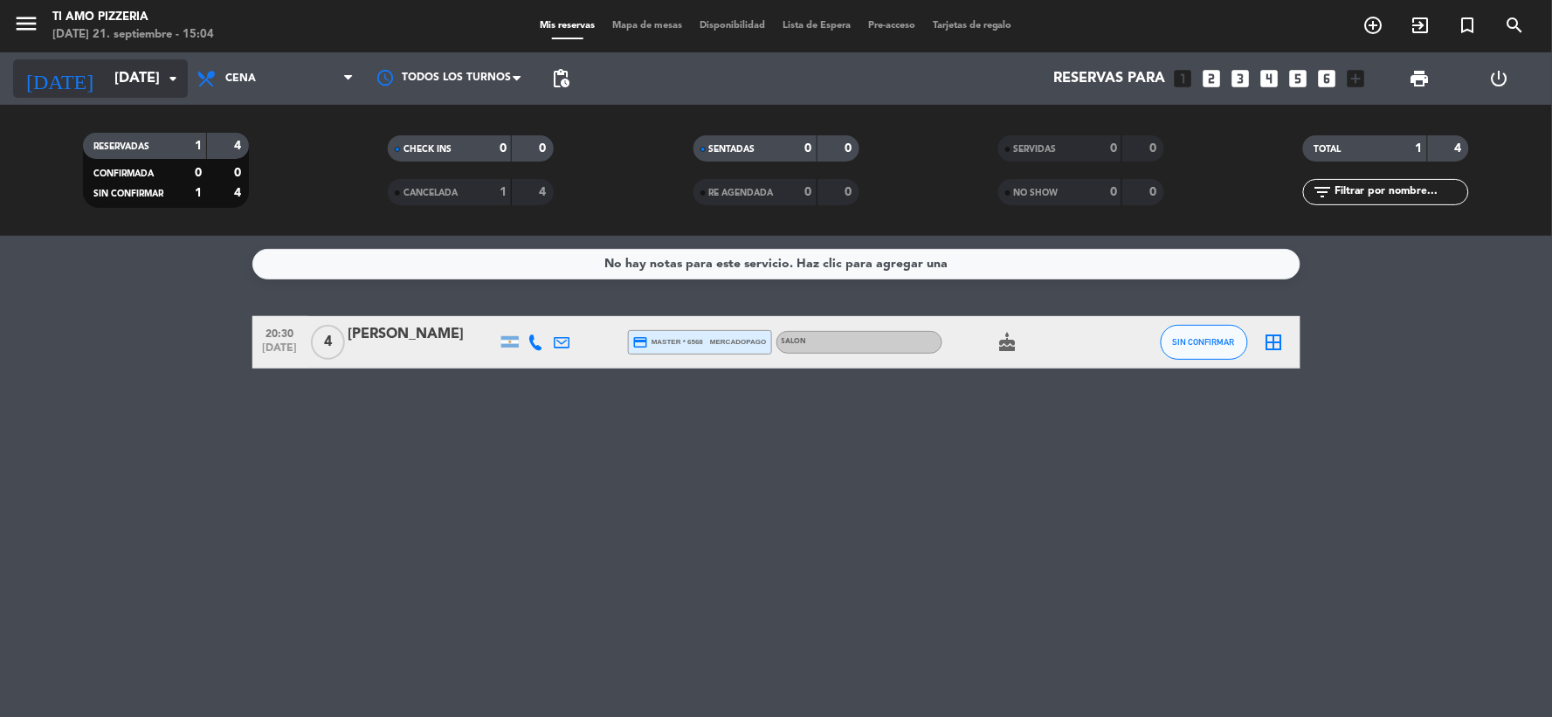
click at [151, 84] on input "[DATE]" at bounding box center [198, 79] width 185 height 34
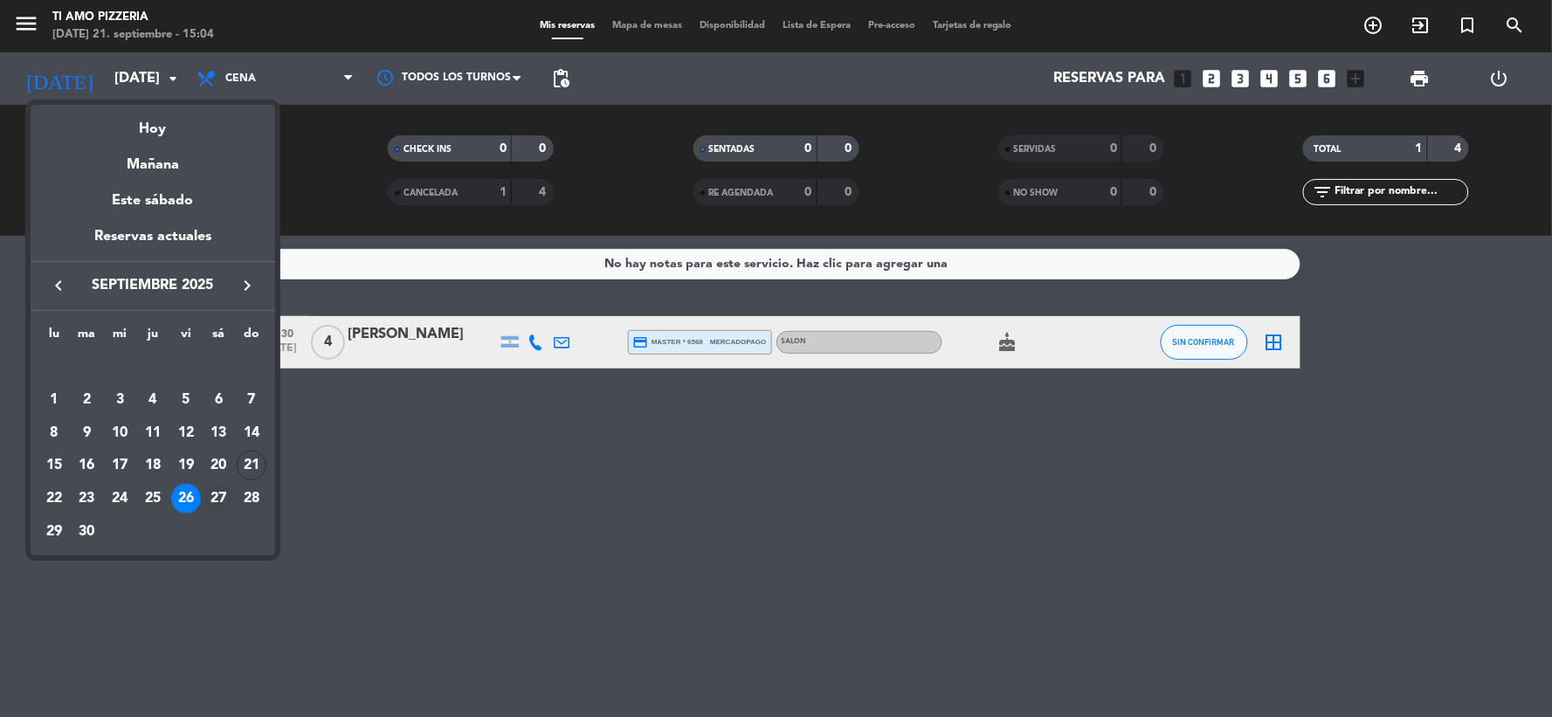
click at [213, 493] on div "27" at bounding box center [219, 499] width 30 height 30
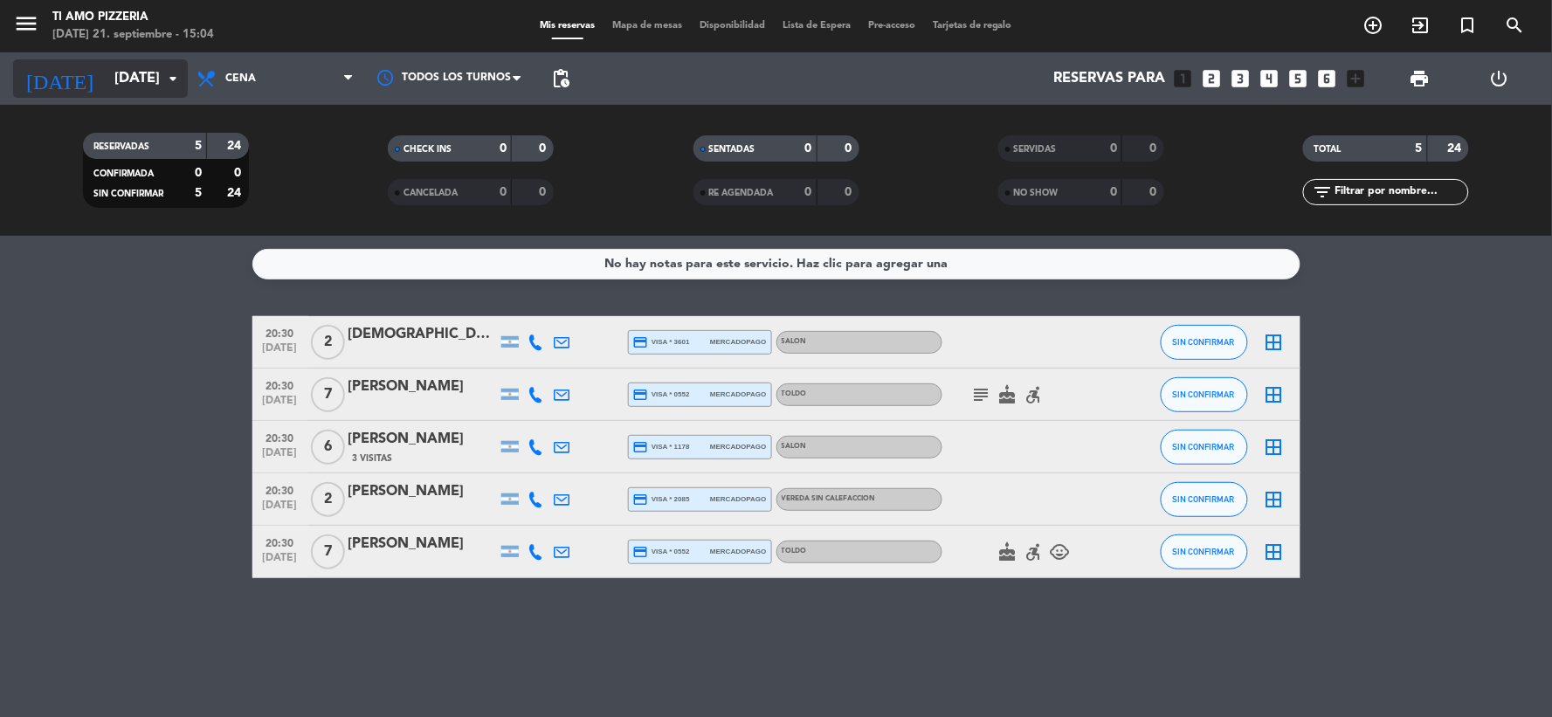
click at [155, 85] on input "[DATE]" at bounding box center [198, 79] width 185 height 34
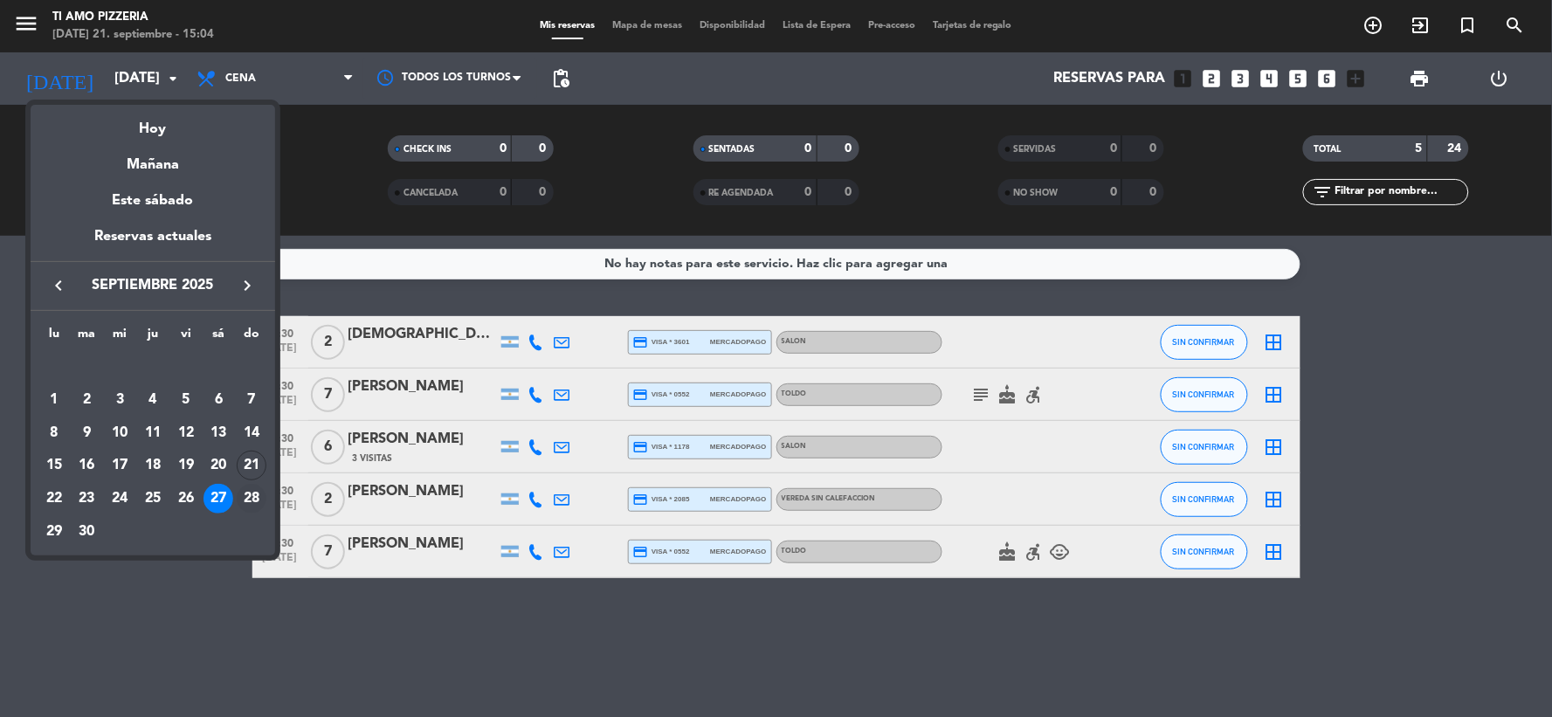
click at [247, 500] on div "28" at bounding box center [252, 499] width 30 height 30
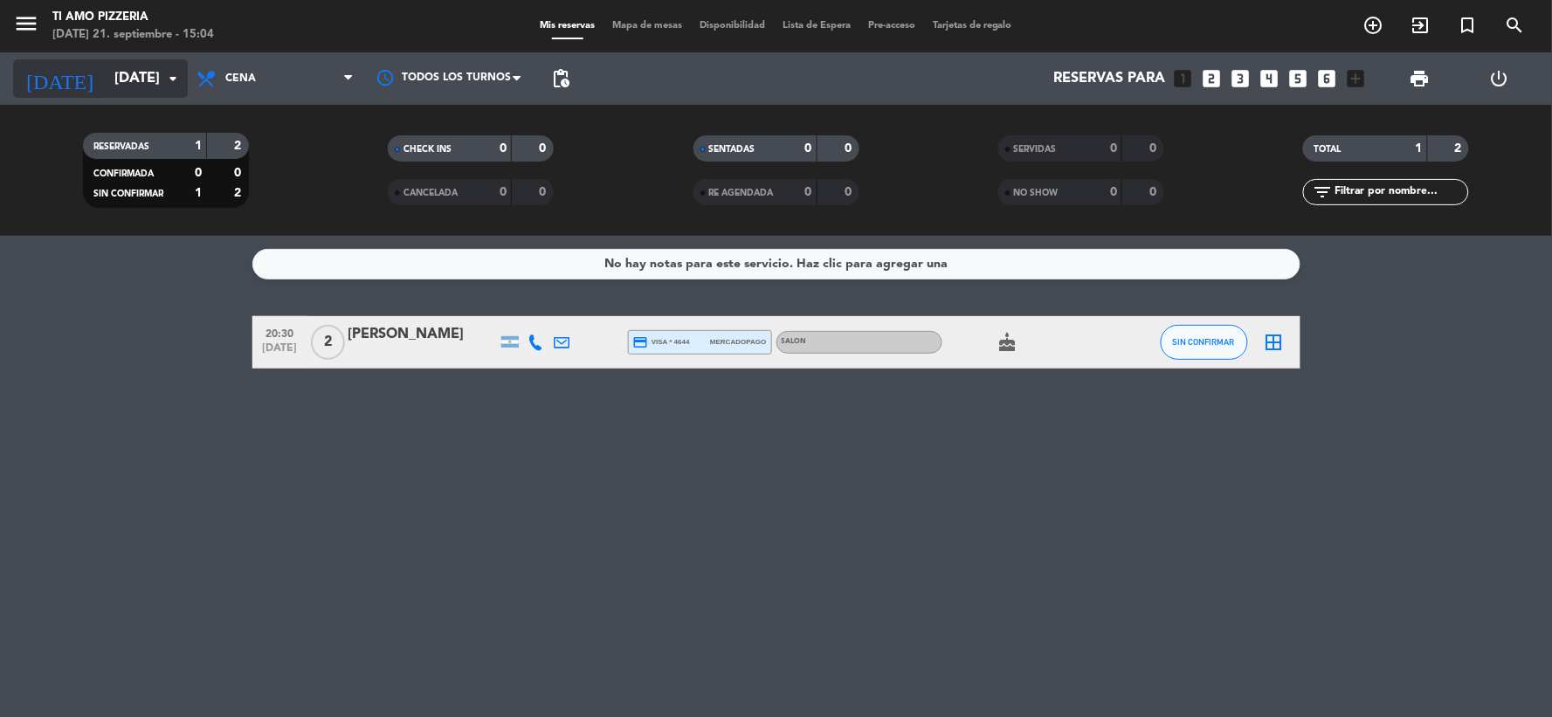
click at [115, 96] on div "[DATE] [DATE] arrow_drop_down" at bounding box center [100, 78] width 175 height 38
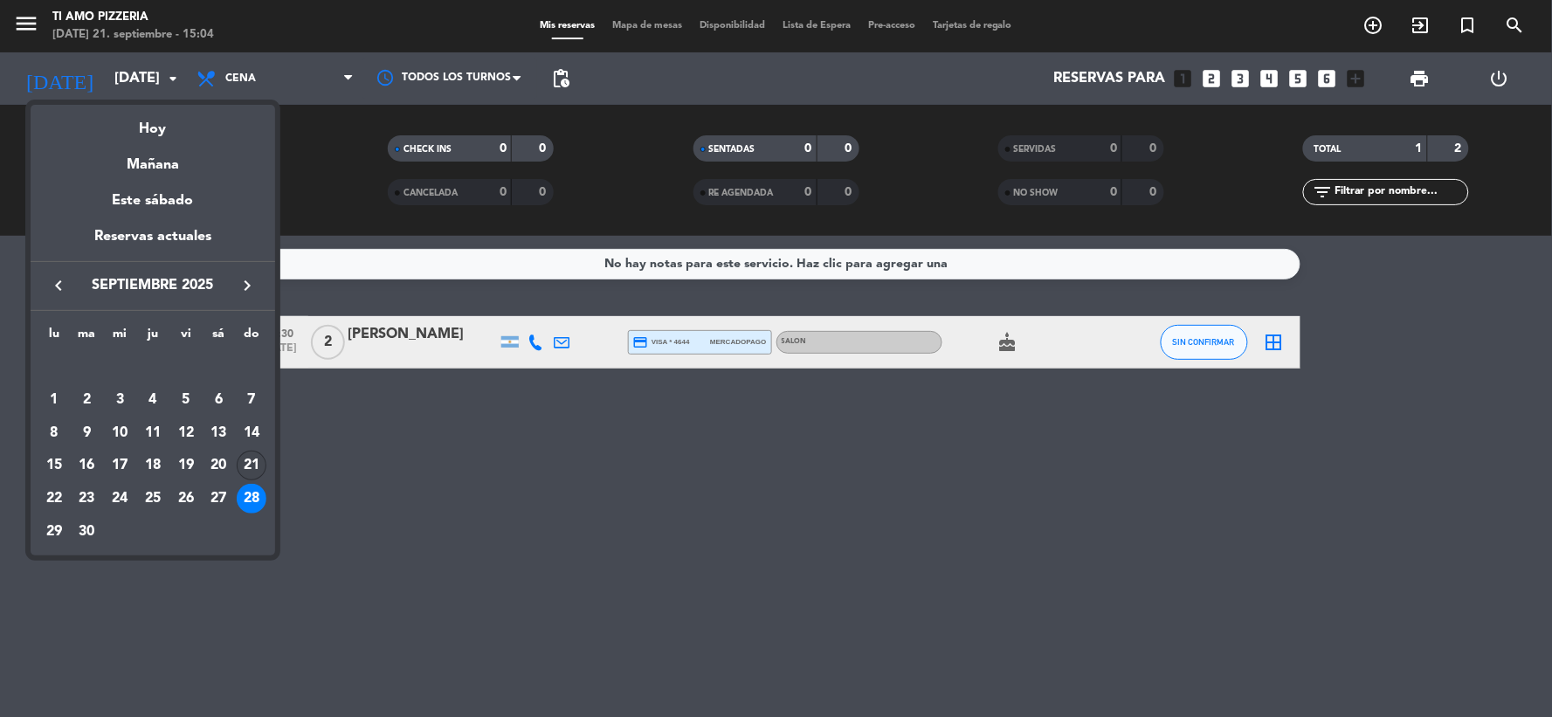
click at [245, 459] on div "21" at bounding box center [252, 466] width 30 height 30
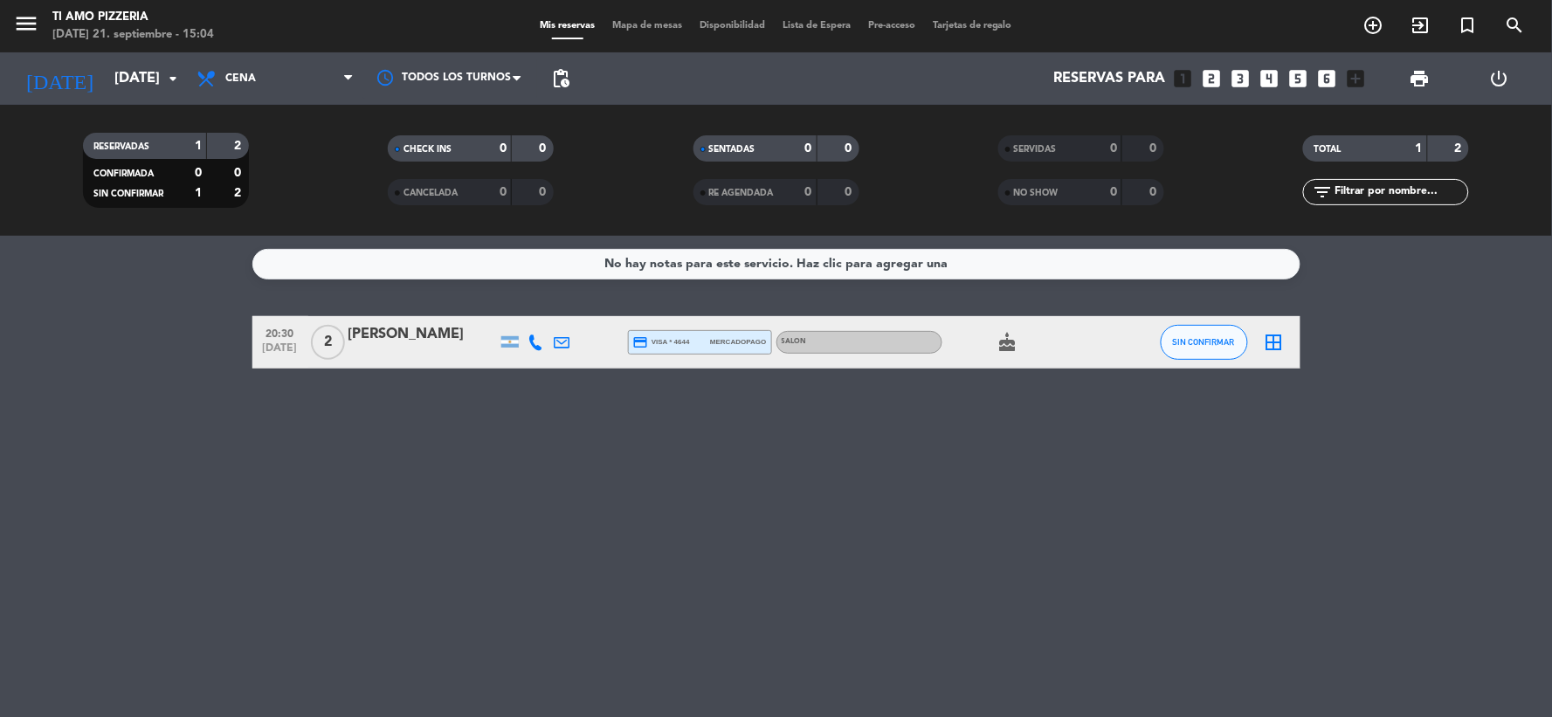
type input "[DATE]"
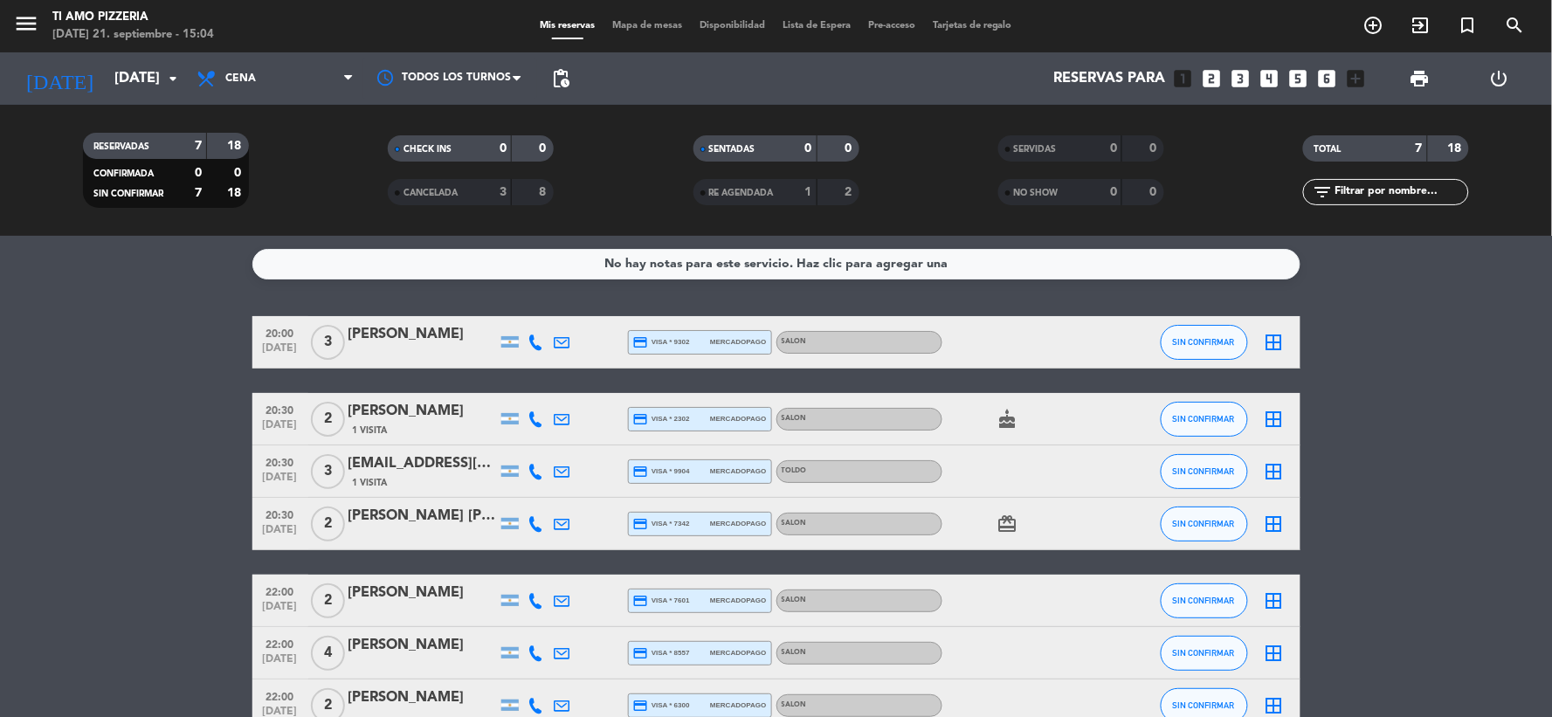
click at [371, 583] on div "[PERSON_NAME]" at bounding box center [423, 593] width 148 height 23
